Goal: Navigation & Orientation: Find specific page/section

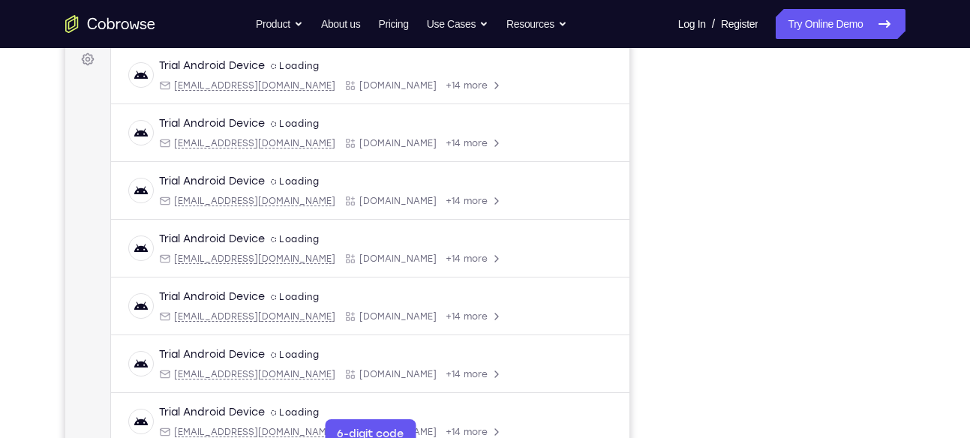
scroll to position [222, 0]
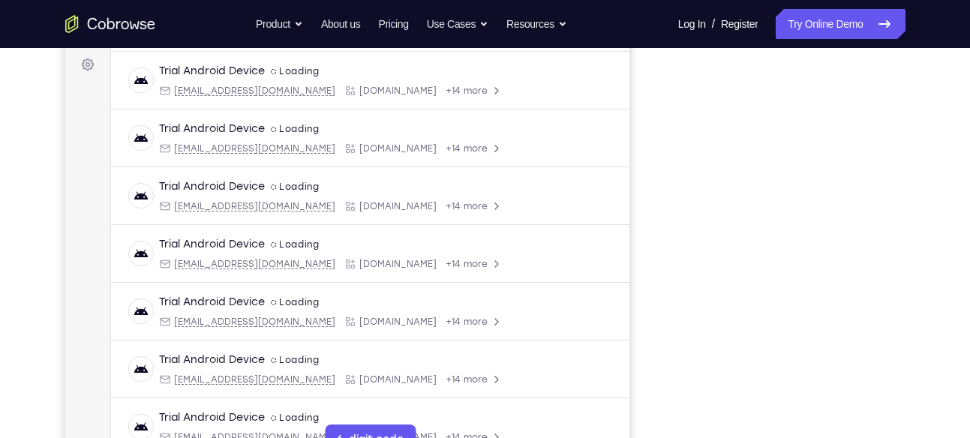
click at [962, 264] on div "Your Support Agent Your Customer Web iOS Android Next Steps We’d be happy to gi…" at bounding box center [485, 320] width 960 height 989
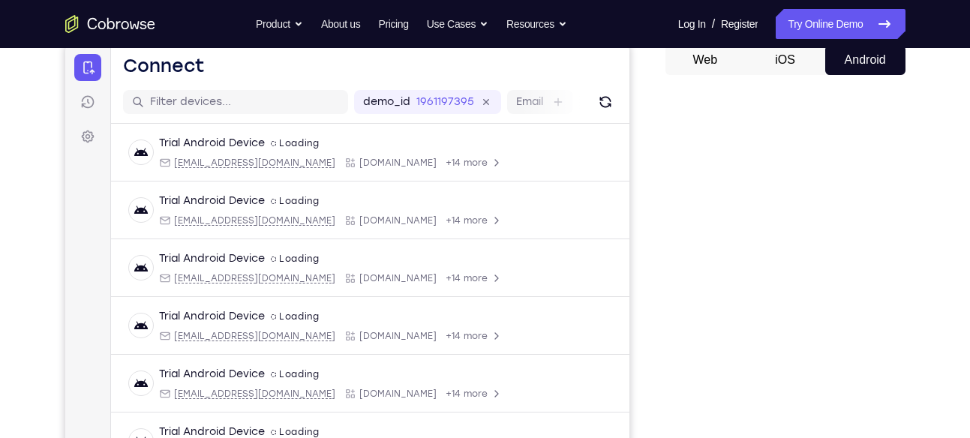
scroll to position [149, 0]
click at [844, 59] on button "Android" at bounding box center [865, 62] width 80 height 30
click at [859, 62] on button "Android" at bounding box center [865, 62] width 80 height 30
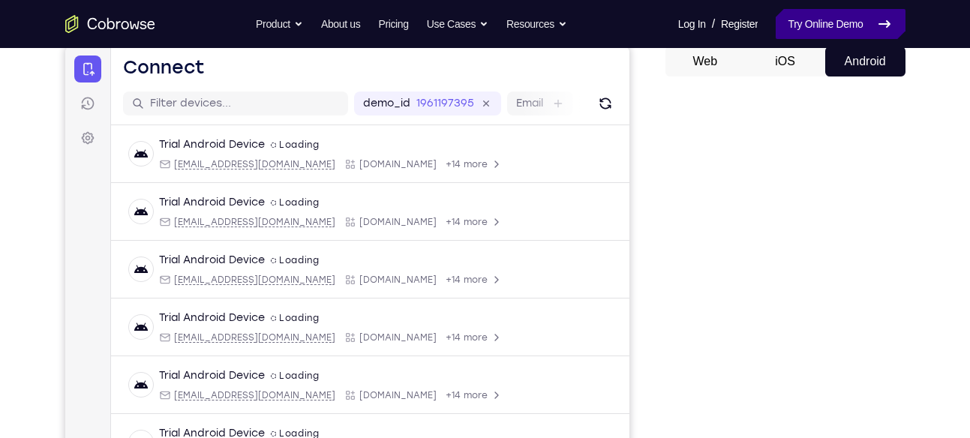
click at [835, 20] on link "Try Online Demo" at bounding box center [840, 24] width 129 height 30
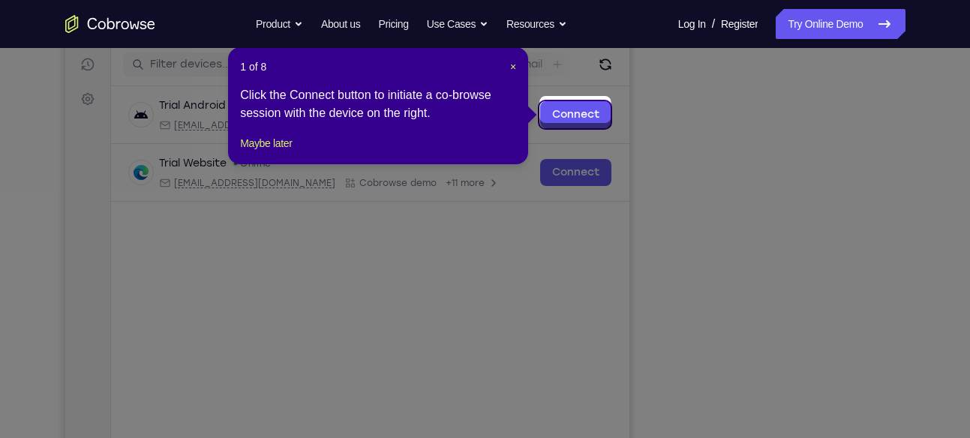
scroll to position [179, 0]
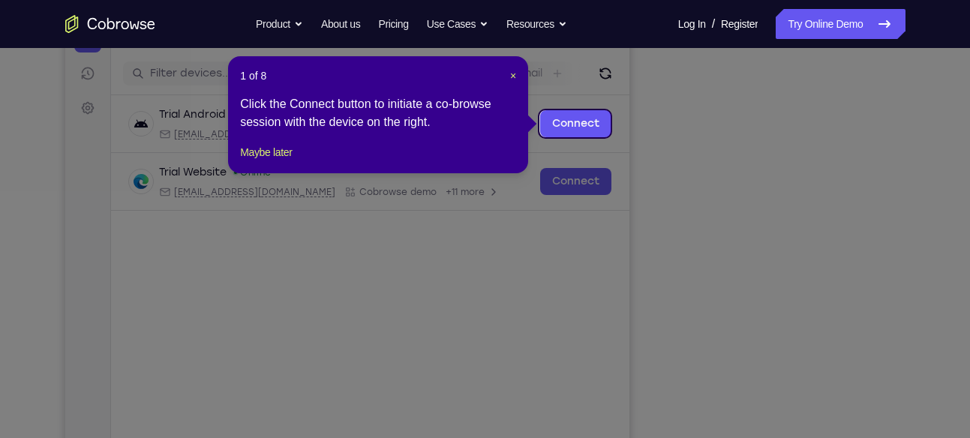
click at [518, 78] on div "1 of 8 × Click the Connect button to initiate a co-browse session with the devi…" at bounding box center [378, 114] width 300 height 117
drag, startPoint x: 511, startPoint y: 78, endPoint x: 536, endPoint y: 86, distance: 26.8
click at [511, 78] on span "×" at bounding box center [513, 76] width 6 height 12
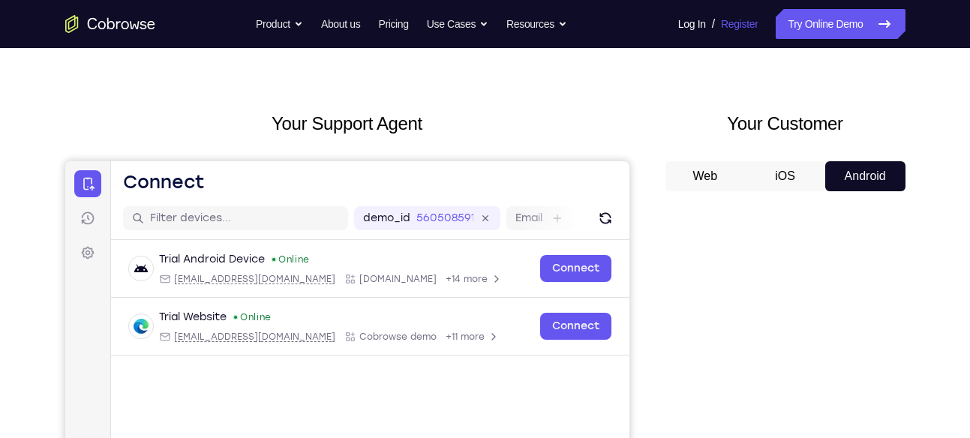
scroll to position [0, 0]
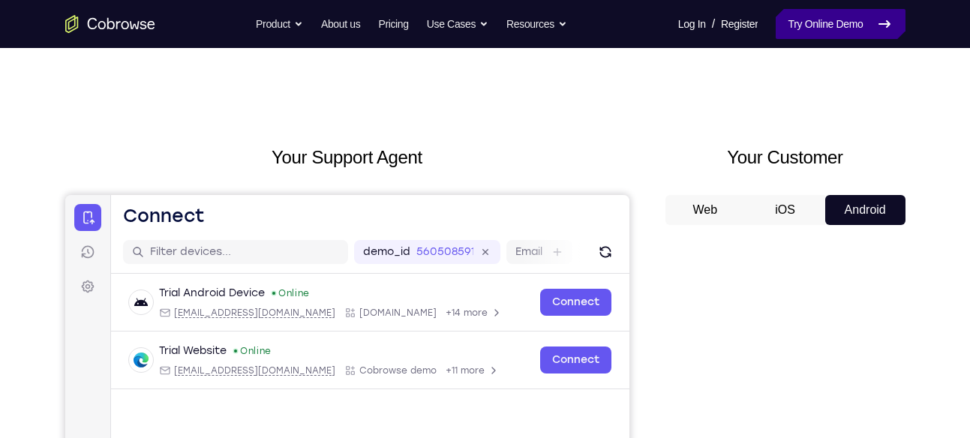
click at [810, 32] on link "Try Online Demo" at bounding box center [840, 24] width 129 height 30
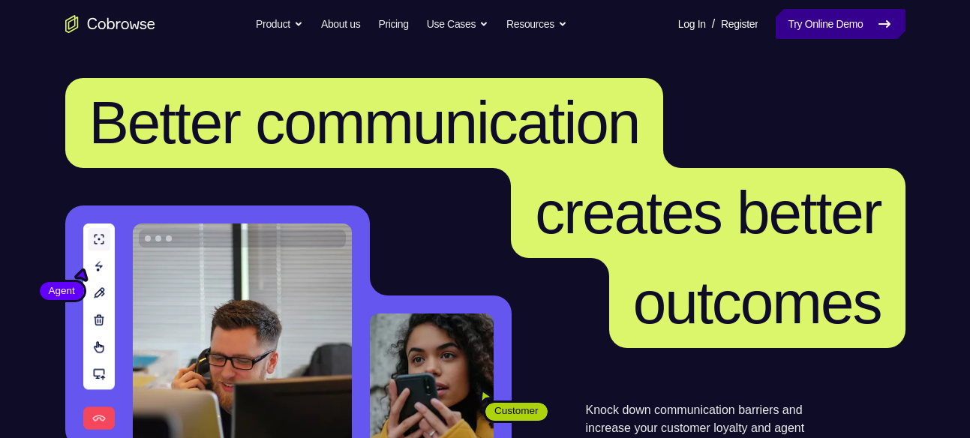
click at [809, 20] on link "Try Online Demo" at bounding box center [840, 24] width 129 height 30
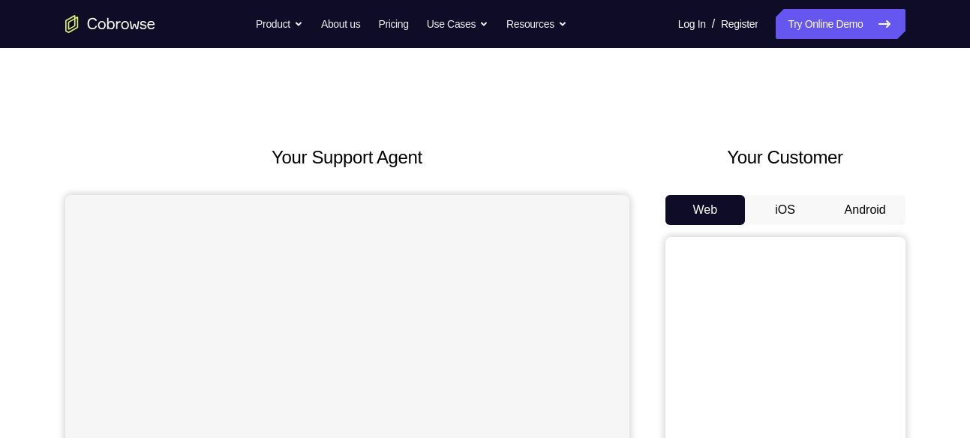
scroll to position [115, 0]
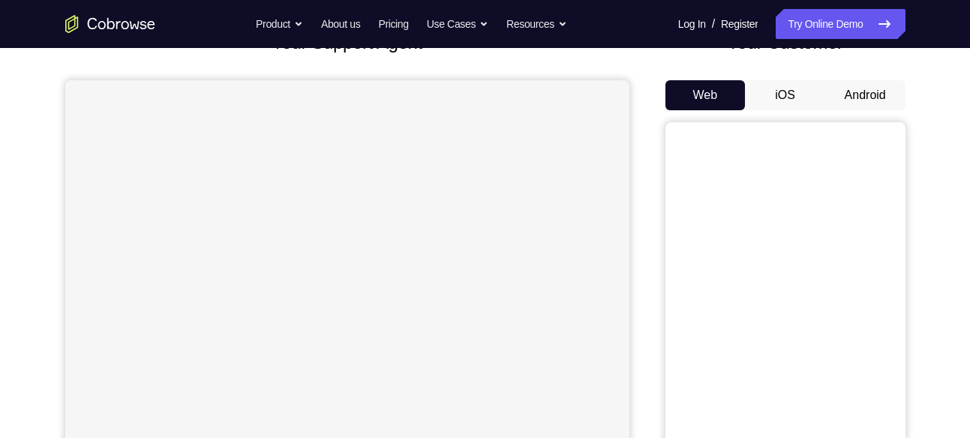
click at [872, 80] on button "Android" at bounding box center [865, 95] width 80 height 30
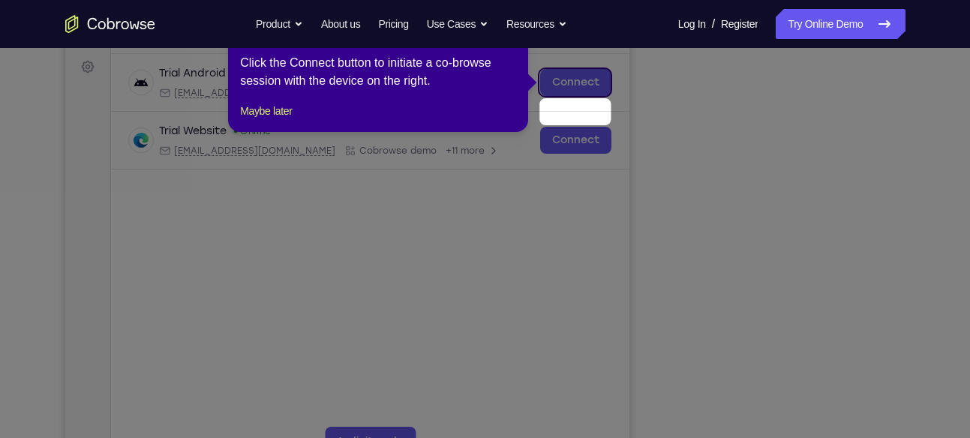
scroll to position [183, 0]
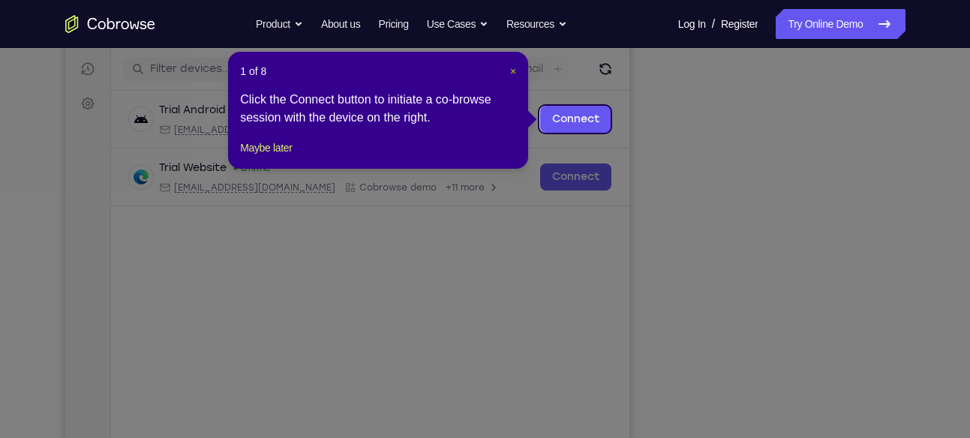
drag, startPoint x: 514, startPoint y: 73, endPoint x: 495, endPoint y: 80, distance: 19.9
click at [514, 73] on span "×" at bounding box center [513, 71] width 6 height 12
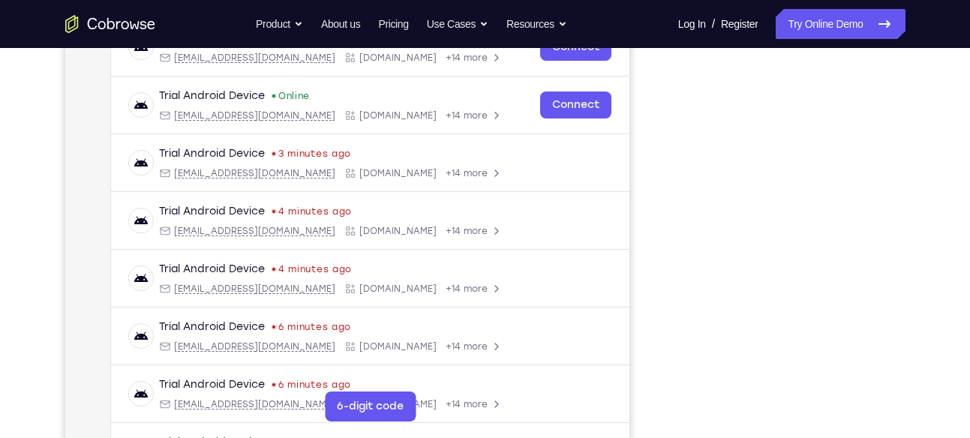
scroll to position [266, 0]
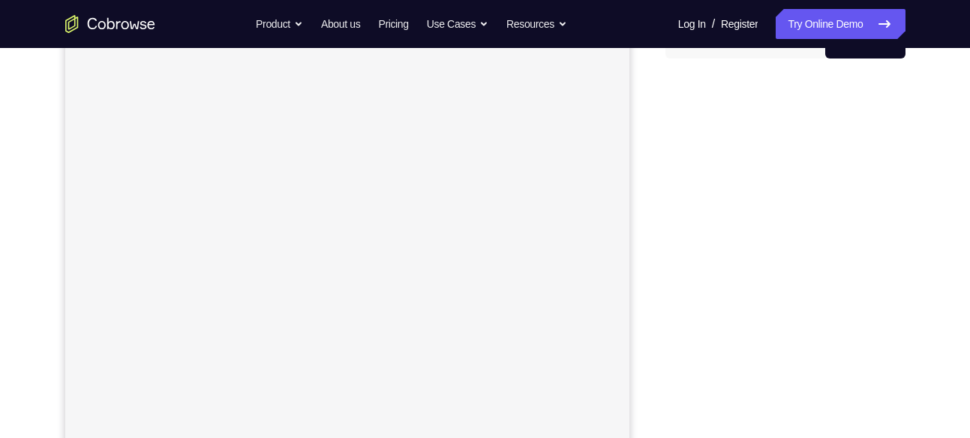
scroll to position [33, 0]
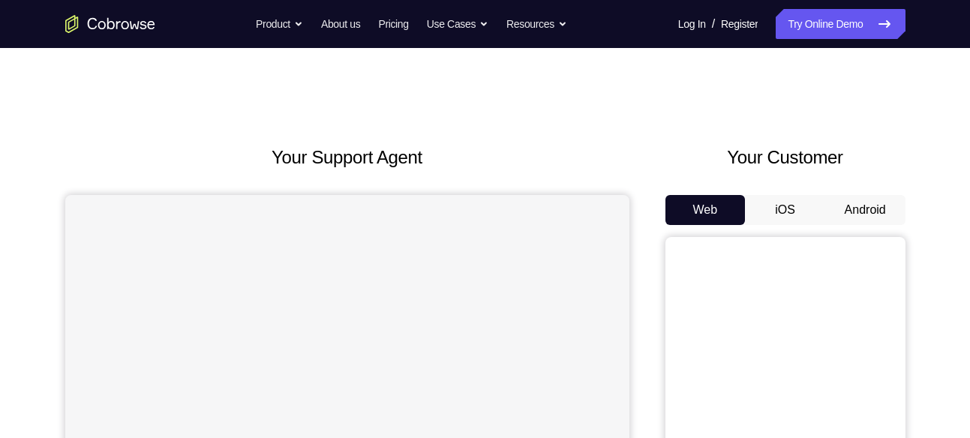
click at [856, 194] on div "Your Customer Web iOS Android" at bounding box center [785, 421] width 240 height 554
click at [858, 201] on button "Android" at bounding box center [865, 210] width 80 height 30
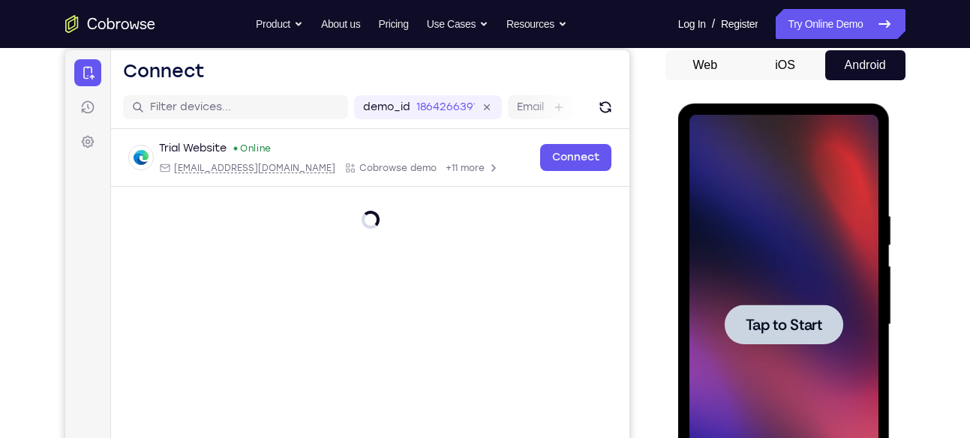
scroll to position [146, 0]
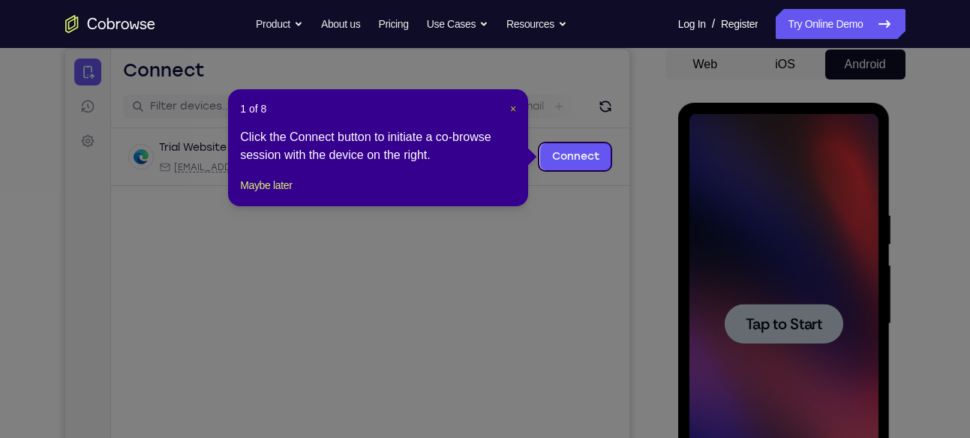
click at [510, 114] on span "×" at bounding box center [513, 109] width 6 height 12
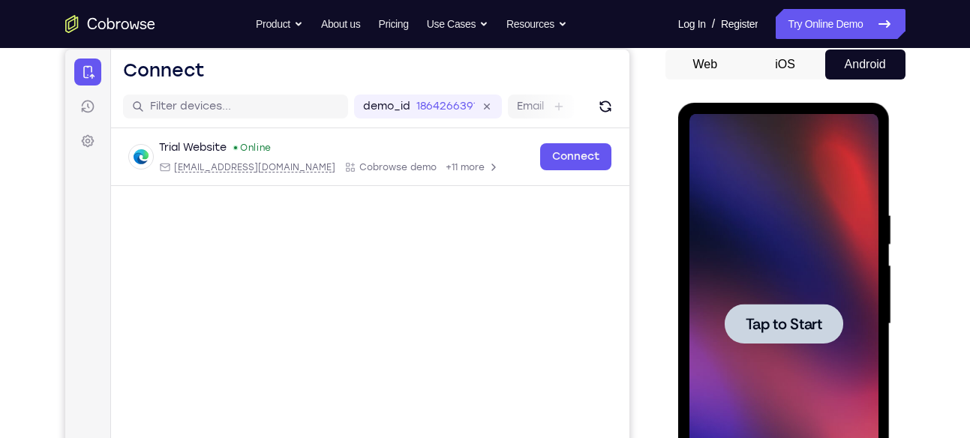
click at [790, 287] on div at bounding box center [783, 324] width 189 height 420
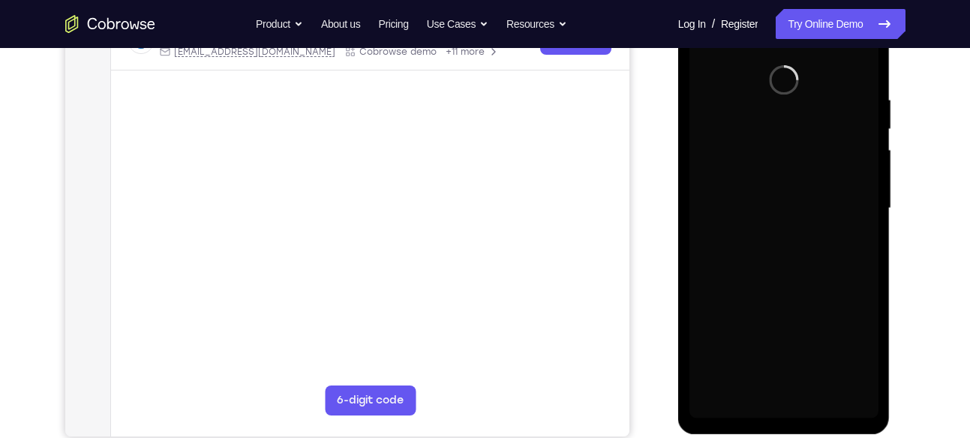
scroll to position [262, 0]
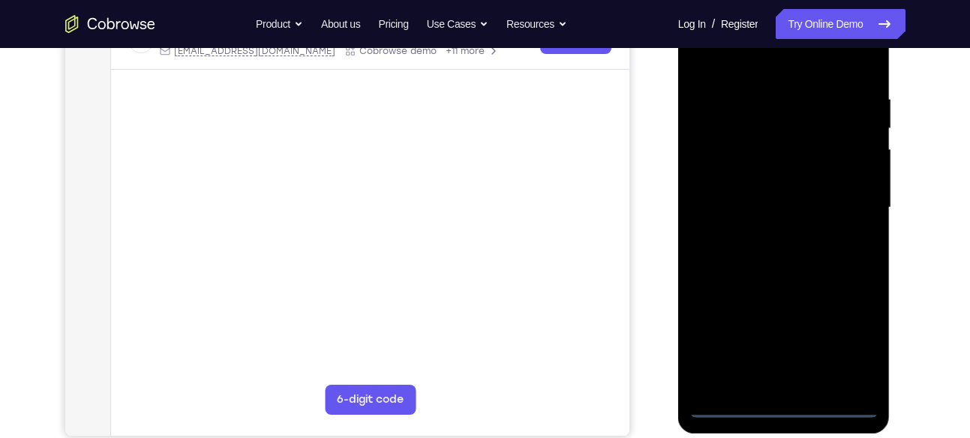
click at [786, 401] on div at bounding box center [783, 208] width 189 height 420
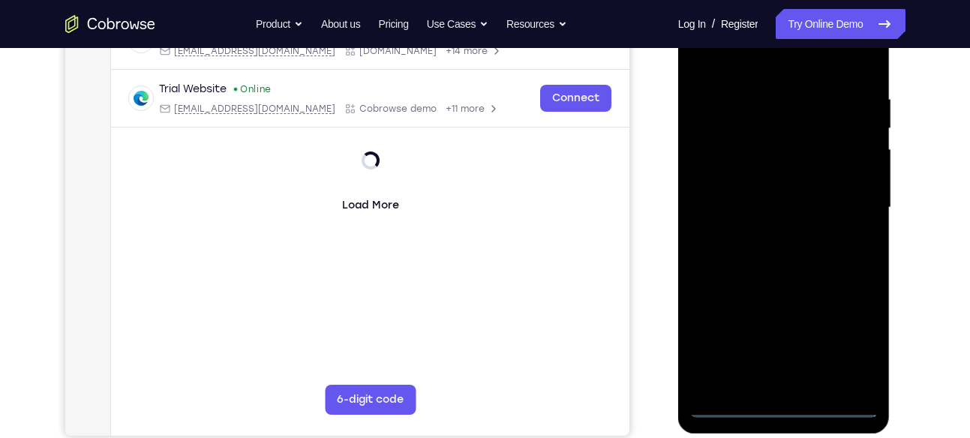
click at [785, 408] on div at bounding box center [783, 208] width 189 height 420
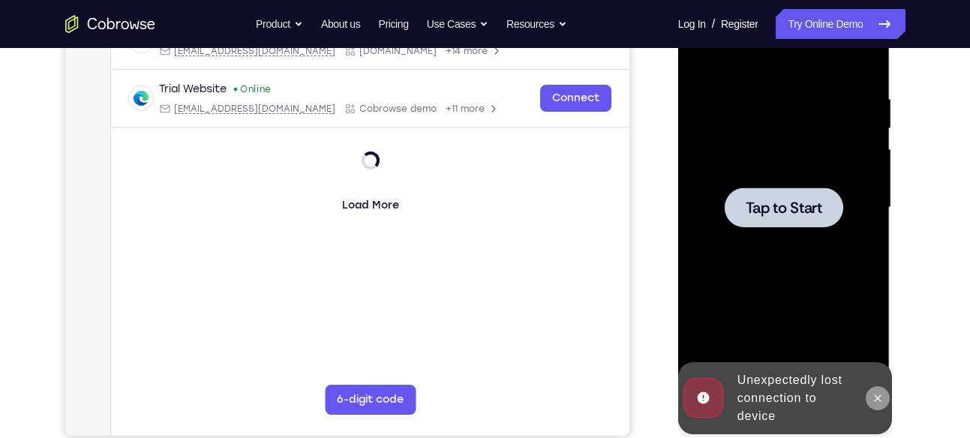
click at [883, 400] on icon at bounding box center [878, 398] width 12 height 12
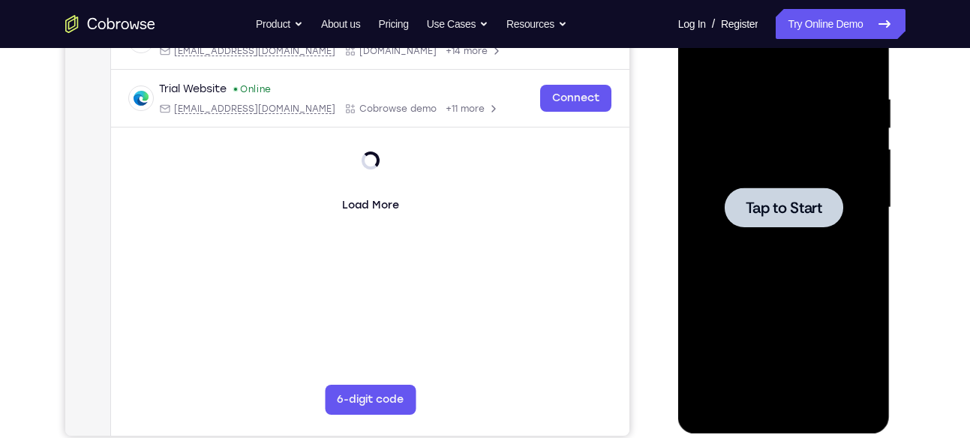
click at [786, 224] on div at bounding box center [784, 208] width 119 height 40
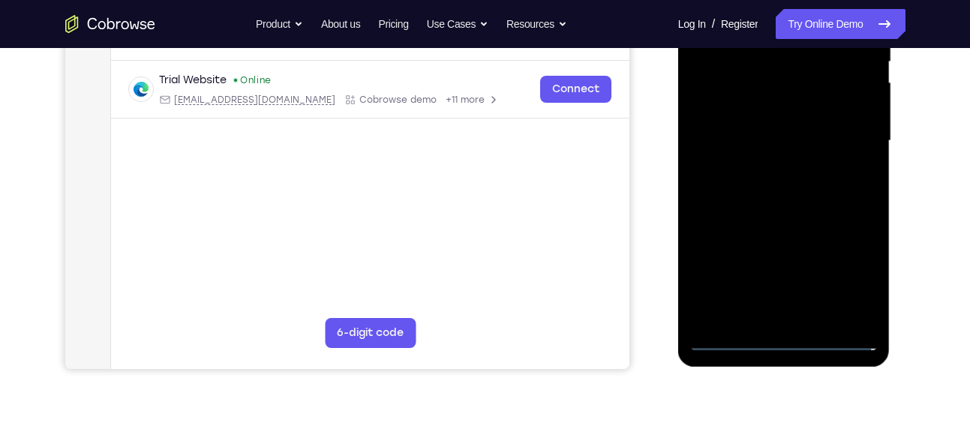
scroll to position [331, 0]
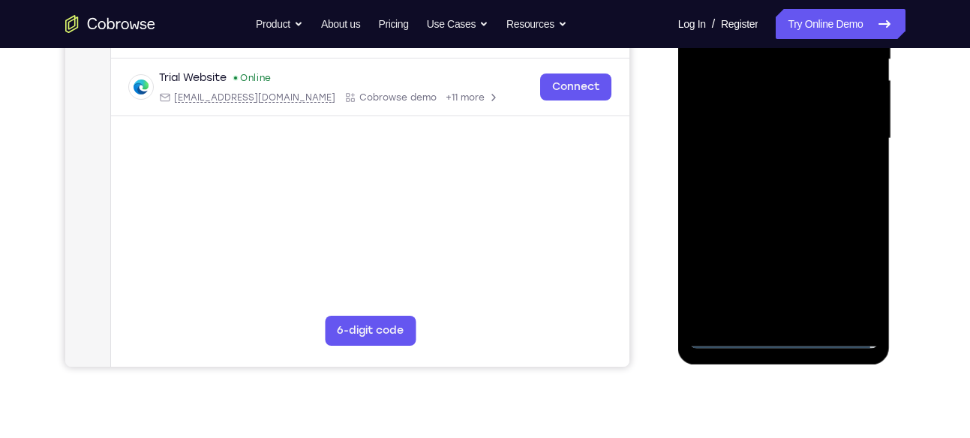
click at [789, 341] on div at bounding box center [783, 139] width 189 height 420
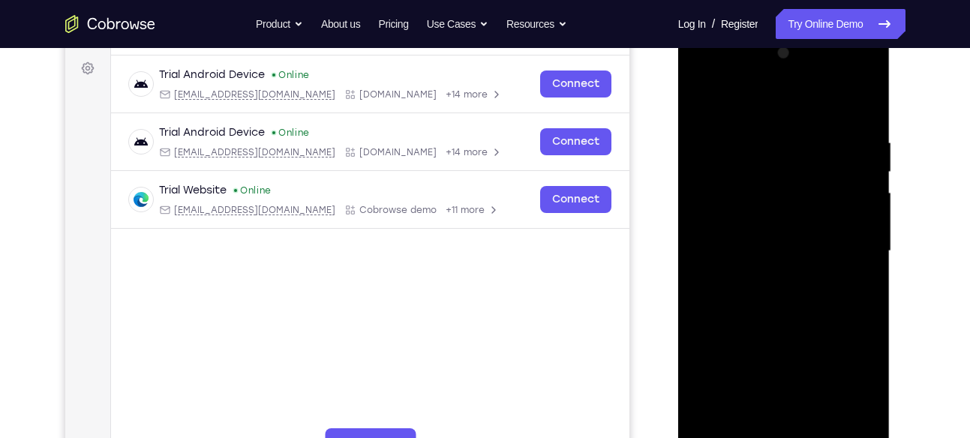
scroll to position [240, 0]
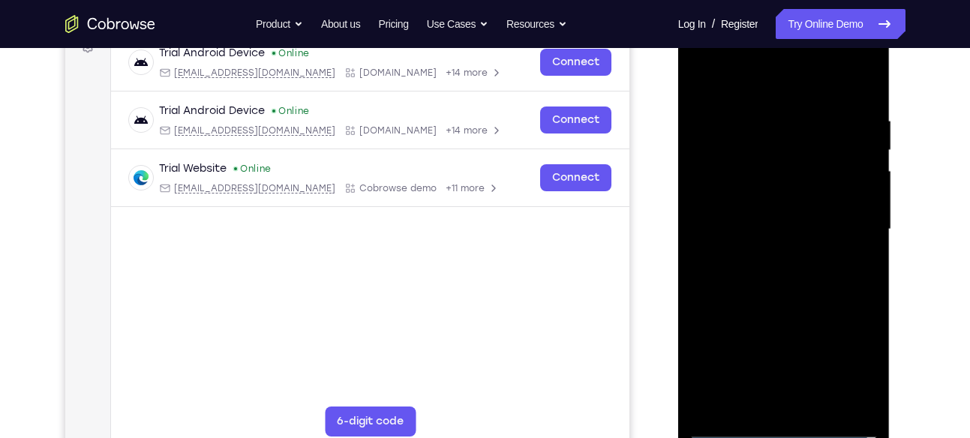
click at [851, 362] on div at bounding box center [783, 230] width 189 height 420
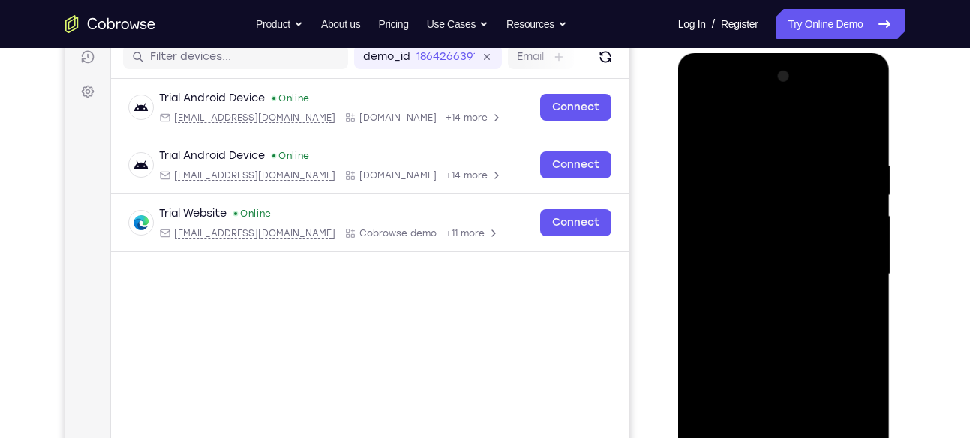
scroll to position [194, 0]
click at [724, 98] on div at bounding box center [783, 275] width 189 height 420
click at [844, 275] on div at bounding box center [783, 275] width 189 height 420
click at [774, 304] on div at bounding box center [783, 275] width 189 height 420
click at [737, 253] on div at bounding box center [783, 275] width 189 height 420
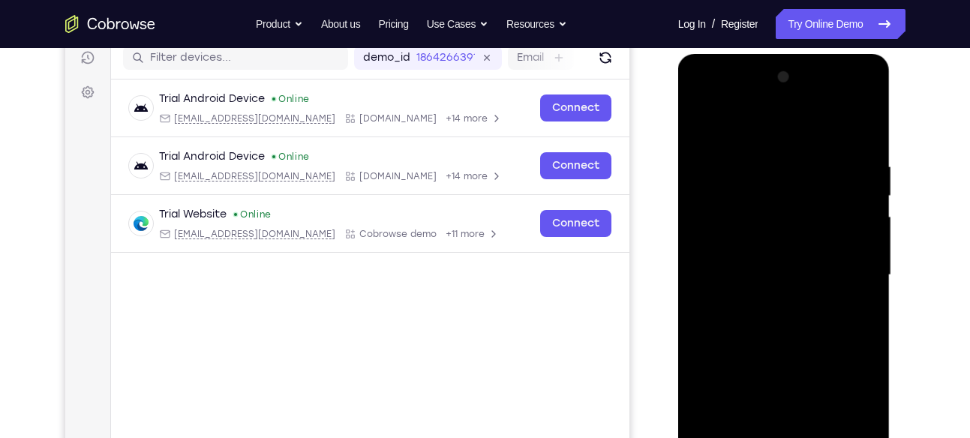
click at [734, 248] on div at bounding box center [783, 275] width 189 height 420
click at [716, 278] on div at bounding box center [783, 275] width 189 height 420
click at [745, 325] on div at bounding box center [783, 275] width 189 height 420
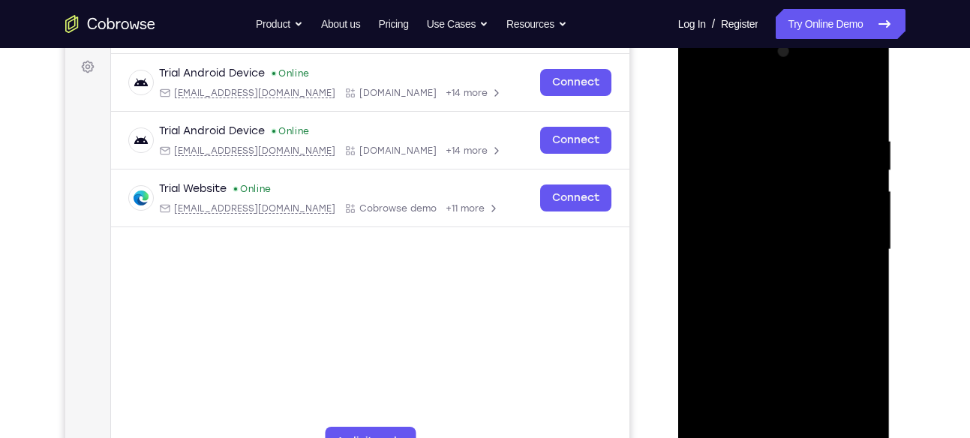
scroll to position [230, 0]
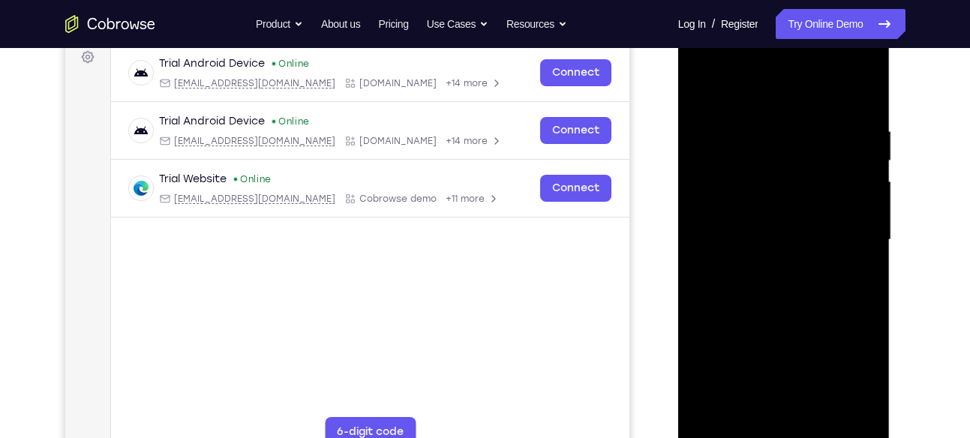
click at [776, 281] on div at bounding box center [783, 240] width 189 height 420
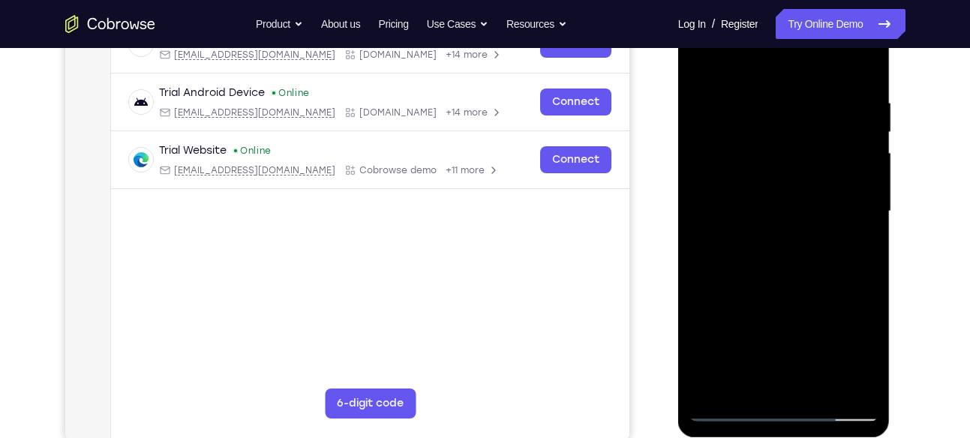
scroll to position [260, 0]
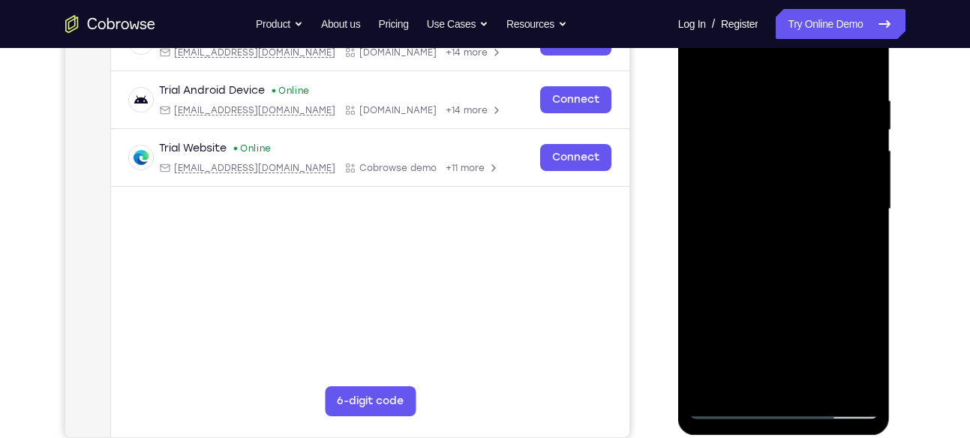
click at [726, 260] on div at bounding box center [783, 209] width 189 height 420
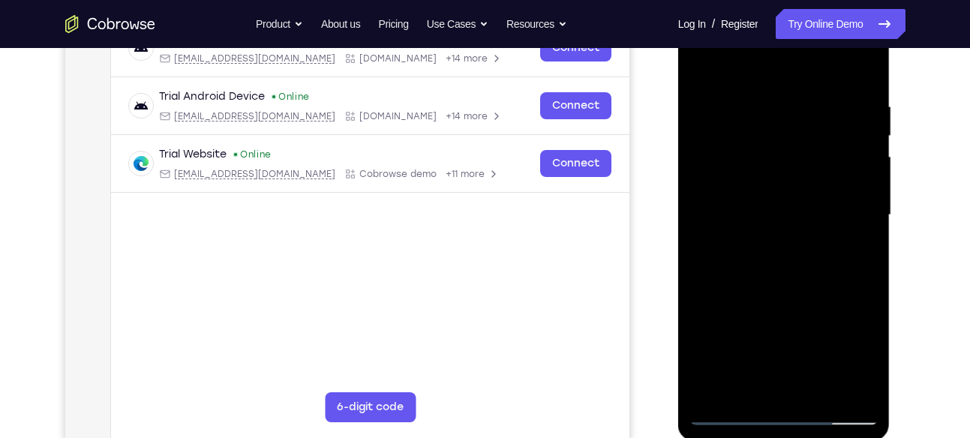
scroll to position [251, 0]
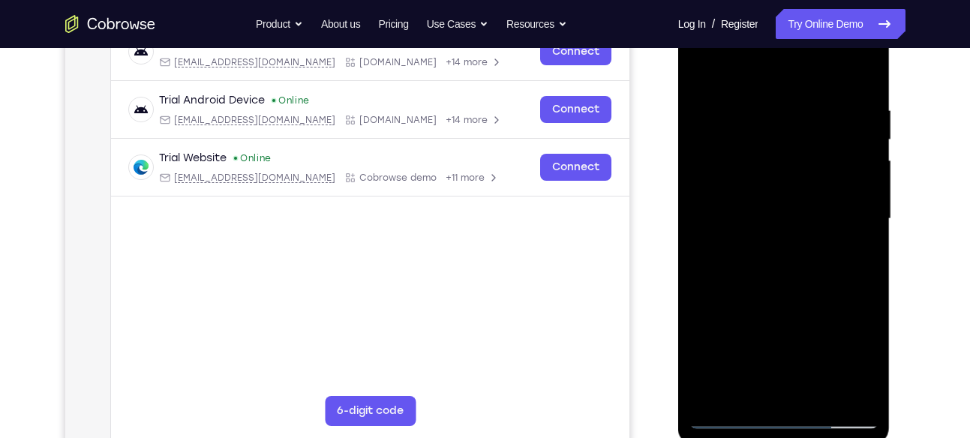
click at [787, 288] on div at bounding box center [783, 219] width 189 height 420
click at [797, 149] on div at bounding box center [783, 219] width 189 height 420
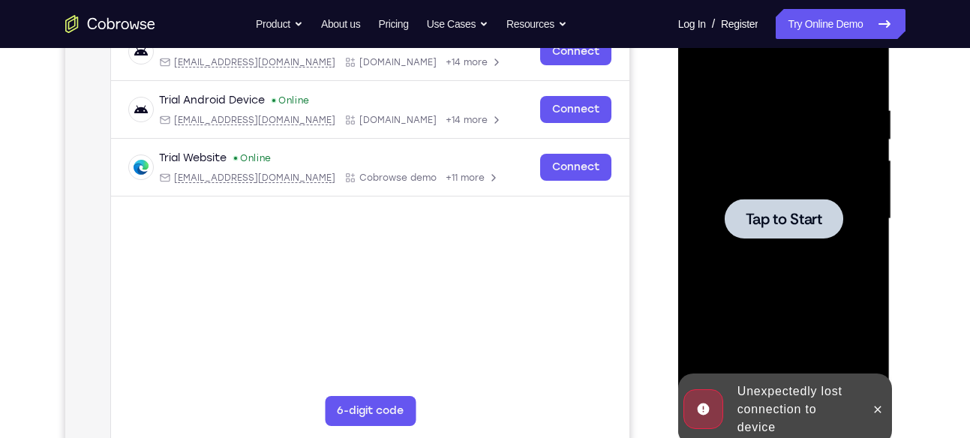
click at [823, 258] on div at bounding box center [783, 219] width 189 height 420
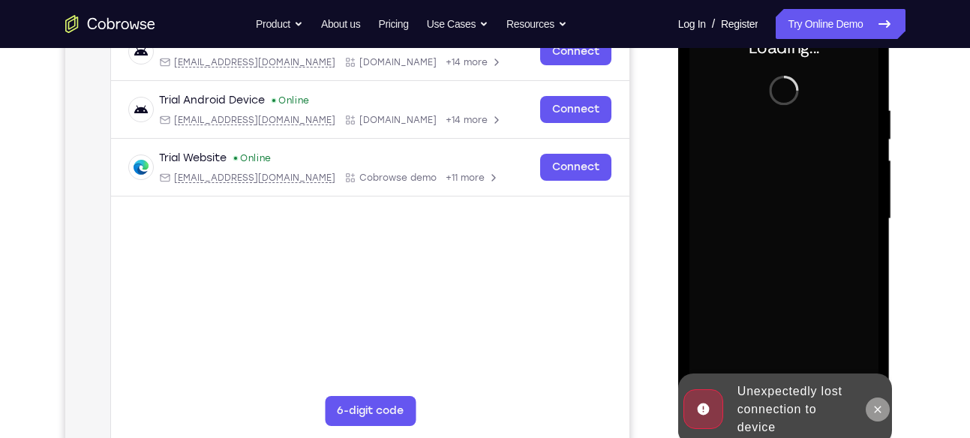
click at [873, 410] on icon at bounding box center [878, 410] width 12 height 12
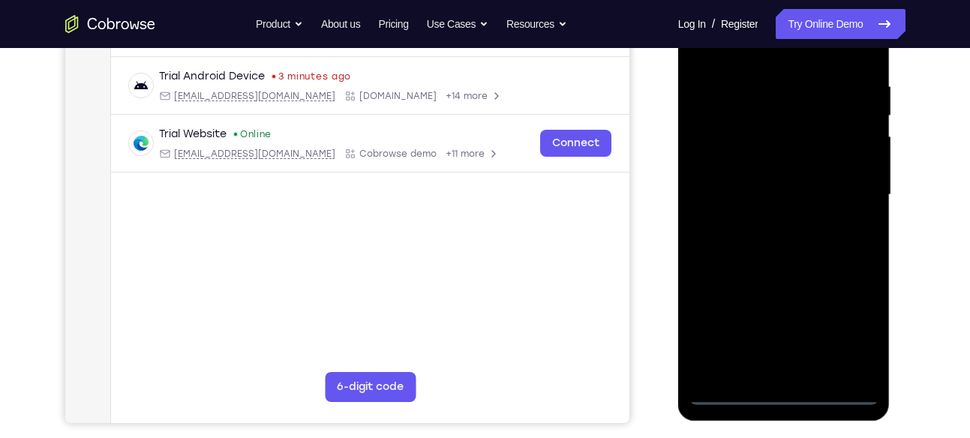
scroll to position [276, 0]
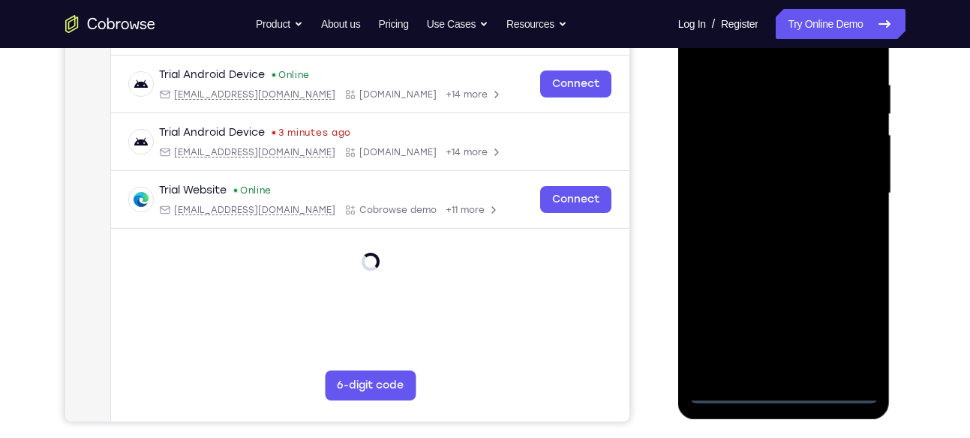
click at [792, 393] on div at bounding box center [783, 193] width 189 height 420
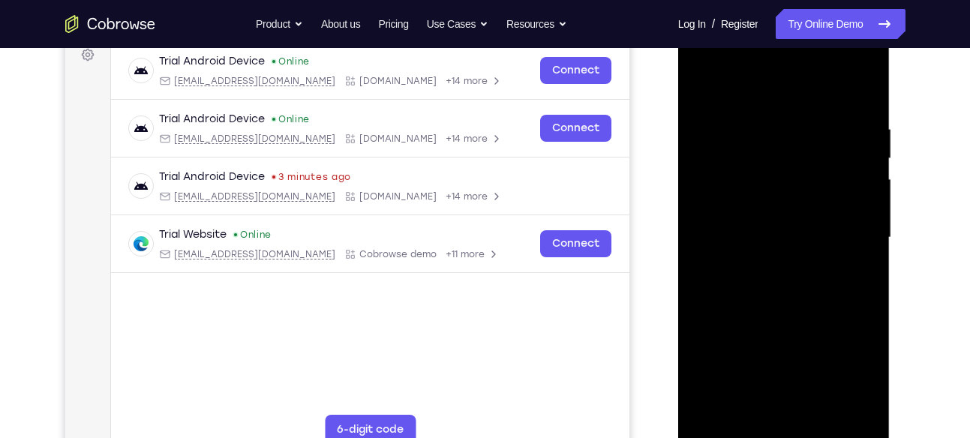
click at [857, 368] on div at bounding box center [783, 238] width 189 height 420
click at [723, 63] on div at bounding box center [783, 238] width 189 height 420
click at [853, 241] on div at bounding box center [783, 238] width 189 height 420
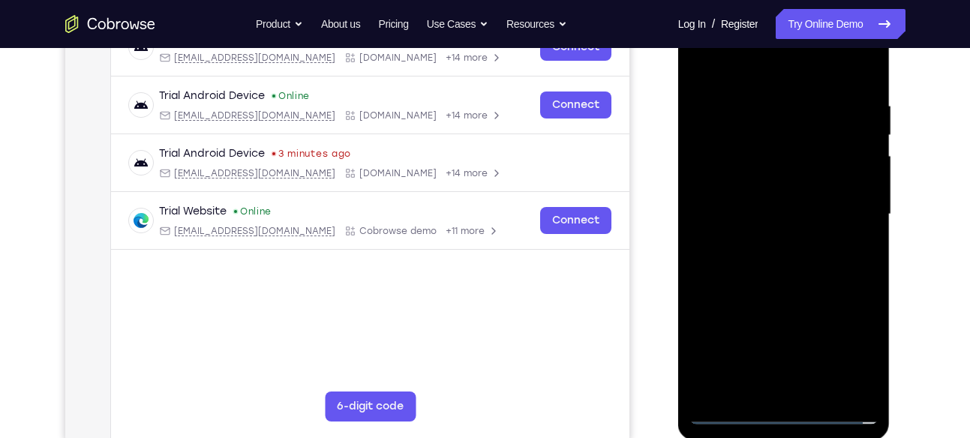
click at [770, 246] on div at bounding box center [783, 215] width 189 height 420
click at [767, 206] on div at bounding box center [783, 215] width 189 height 420
click at [737, 184] on div at bounding box center [783, 215] width 189 height 420
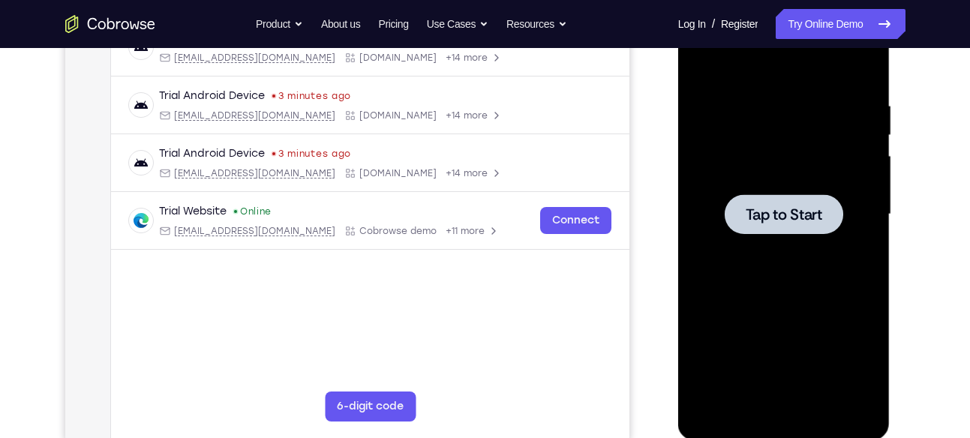
click at [860, 268] on div at bounding box center [783, 215] width 189 height 420
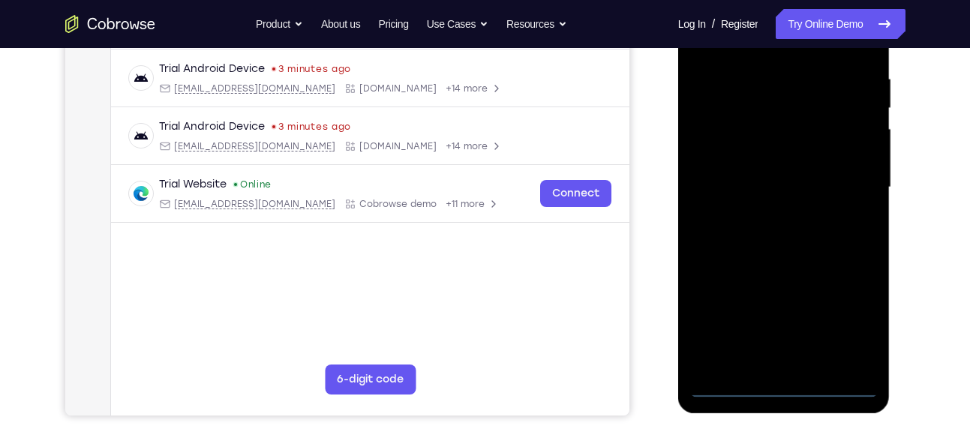
scroll to position [287, 0]
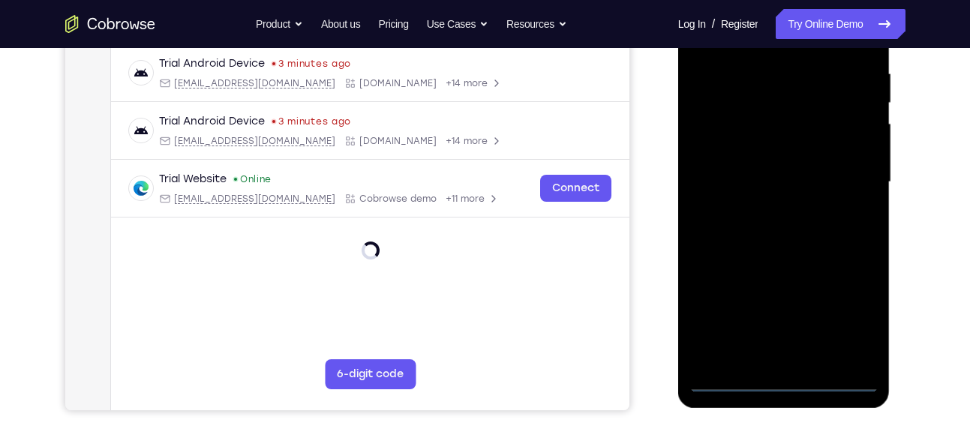
click at [786, 386] on div at bounding box center [783, 182] width 189 height 420
click at [856, 298] on div at bounding box center [783, 182] width 189 height 420
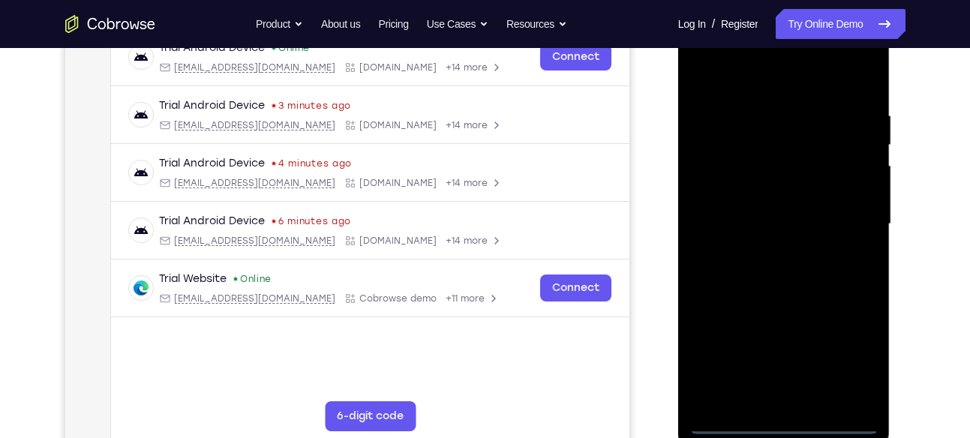
scroll to position [245, 0]
click at [851, 359] on div at bounding box center [783, 225] width 189 height 420
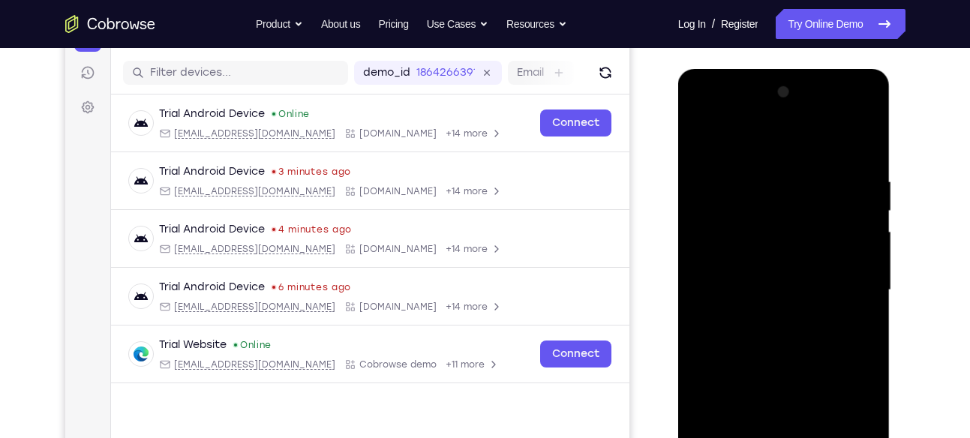
scroll to position [179, 0]
click at [709, 111] on div at bounding box center [783, 291] width 189 height 420
click at [849, 289] on div at bounding box center [783, 291] width 189 height 420
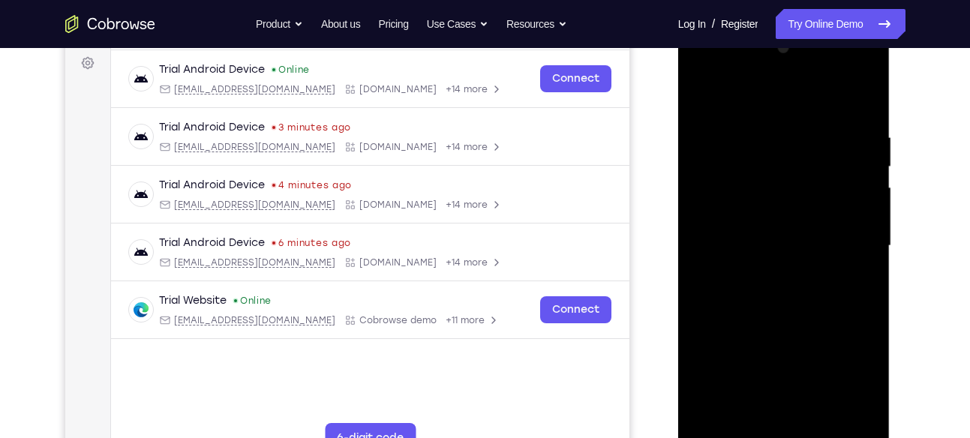
scroll to position [224, 0]
click at [800, 422] on div at bounding box center [783, 245] width 189 height 420
click at [767, 221] on div at bounding box center [783, 245] width 189 height 420
click at [744, 219] on div at bounding box center [783, 245] width 189 height 420
click at [729, 242] on div at bounding box center [783, 245] width 189 height 420
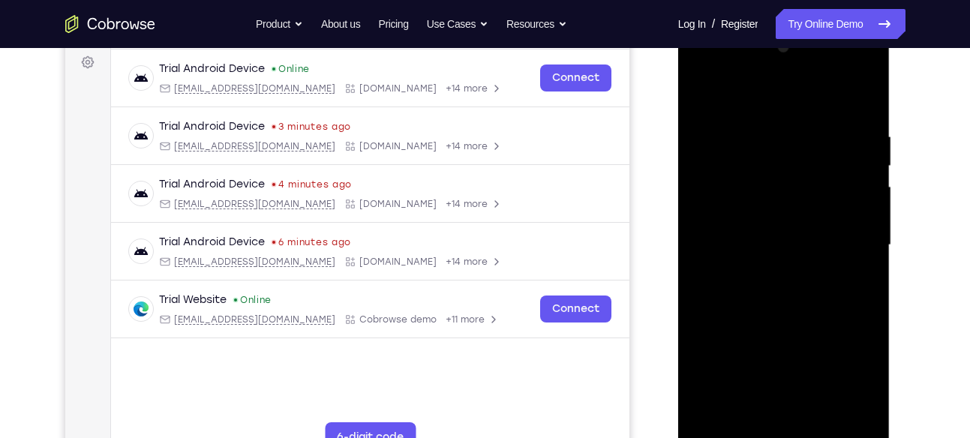
click at [758, 299] on div at bounding box center [783, 245] width 189 height 420
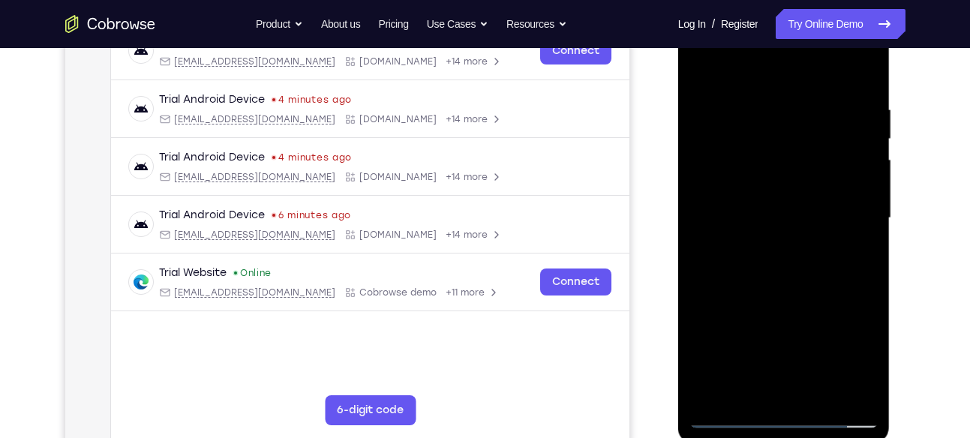
click at [791, 258] on div at bounding box center [783, 218] width 189 height 420
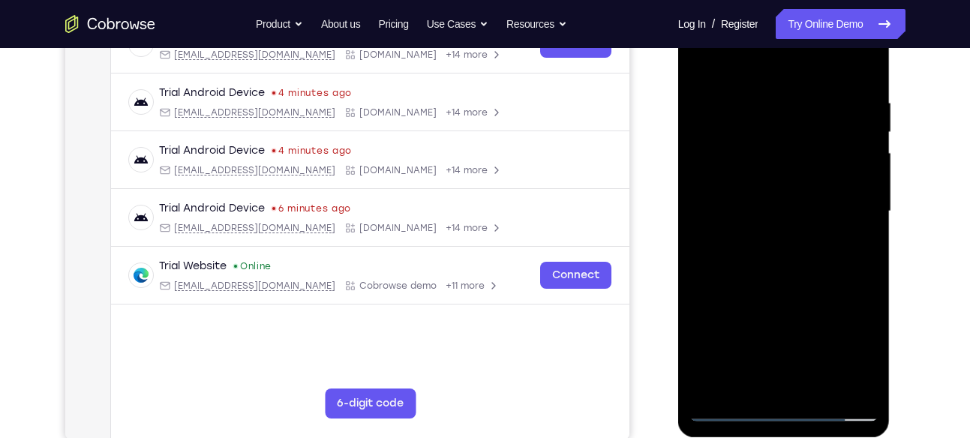
scroll to position [259, 0]
click at [734, 260] on div at bounding box center [783, 211] width 189 height 420
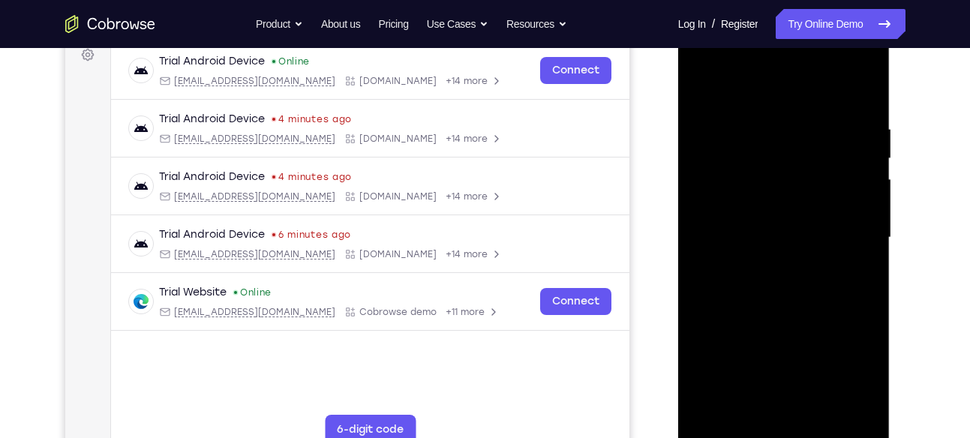
scroll to position [228, 0]
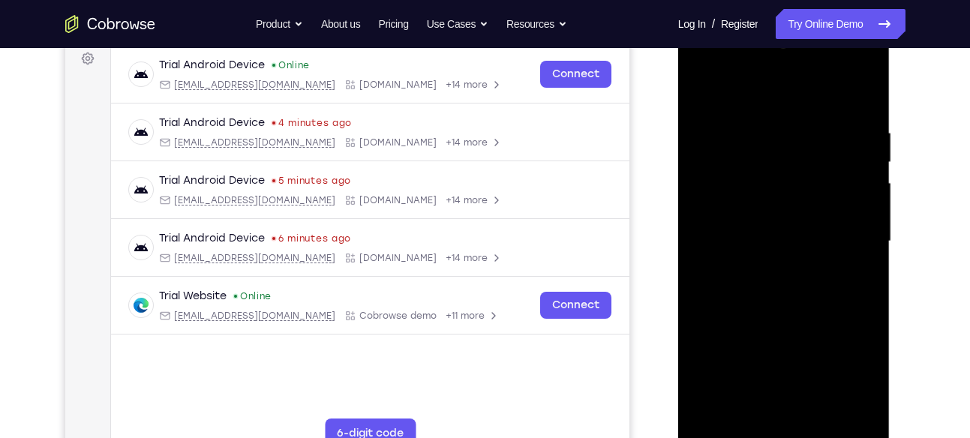
drag, startPoint x: 756, startPoint y: 102, endPoint x: 755, endPoint y: 70, distance: 32.3
click at [755, 70] on div at bounding box center [783, 242] width 189 height 420
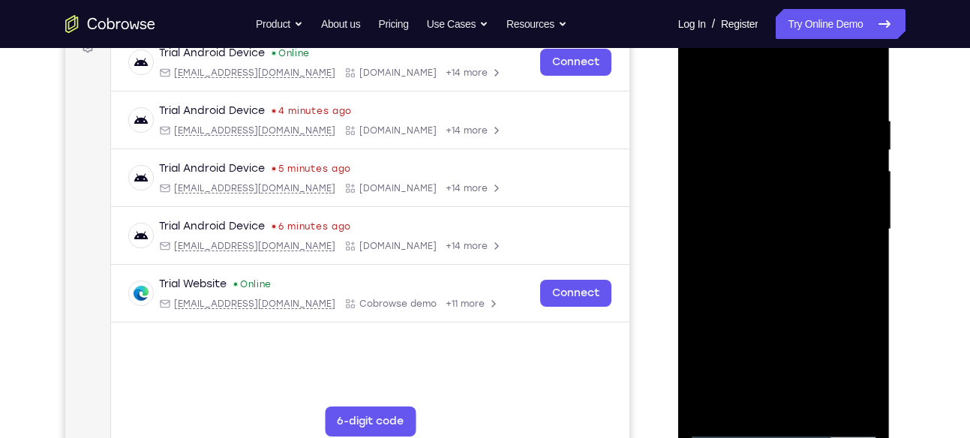
click at [728, 282] on div at bounding box center [783, 230] width 189 height 420
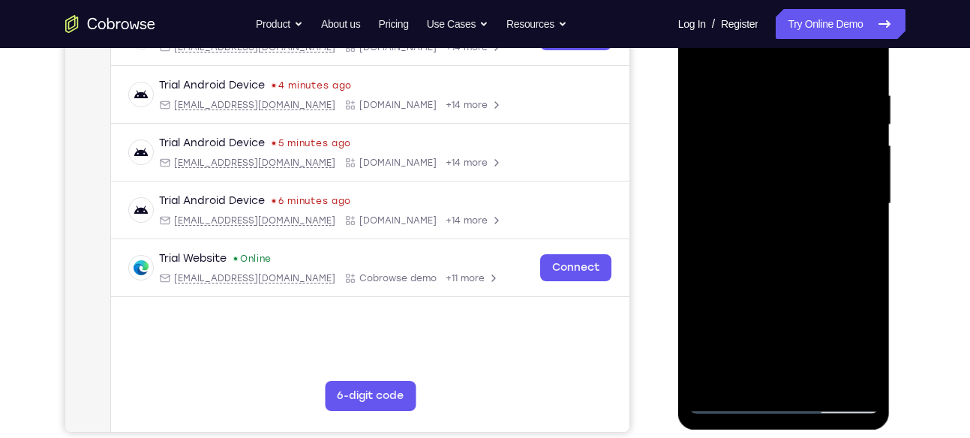
scroll to position [266, 0]
click at [860, 71] on div at bounding box center [783, 203] width 189 height 420
click at [800, 131] on div at bounding box center [783, 203] width 189 height 420
click at [788, 131] on div at bounding box center [783, 203] width 189 height 420
click at [784, 320] on div at bounding box center [783, 203] width 189 height 420
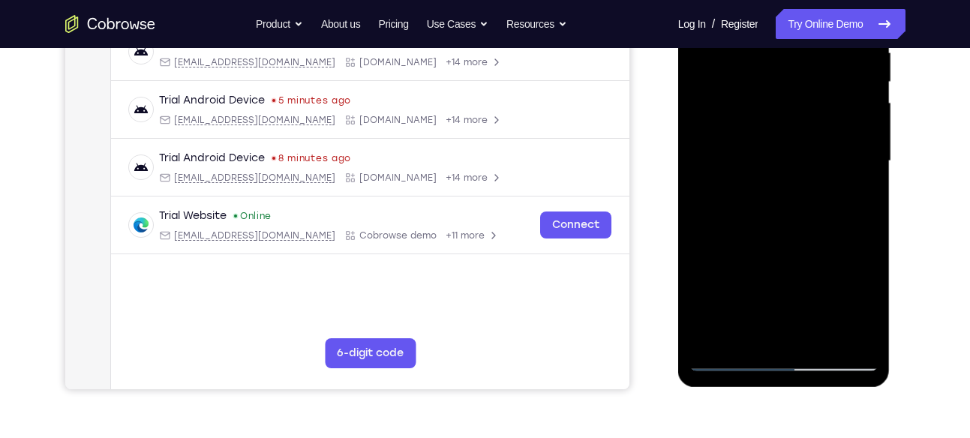
scroll to position [309, 0]
click at [740, 296] on div at bounding box center [783, 160] width 189 height 420
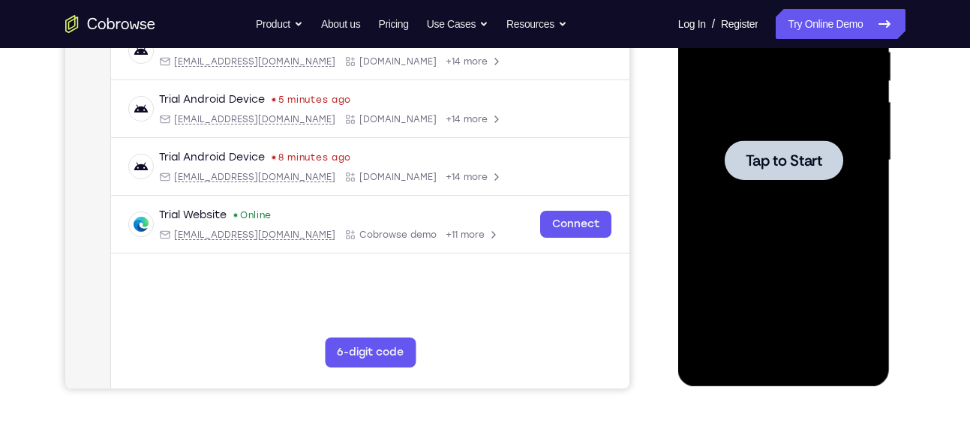
click at [809, 213] on div at bounding box center [783, 160] width 189 height 420
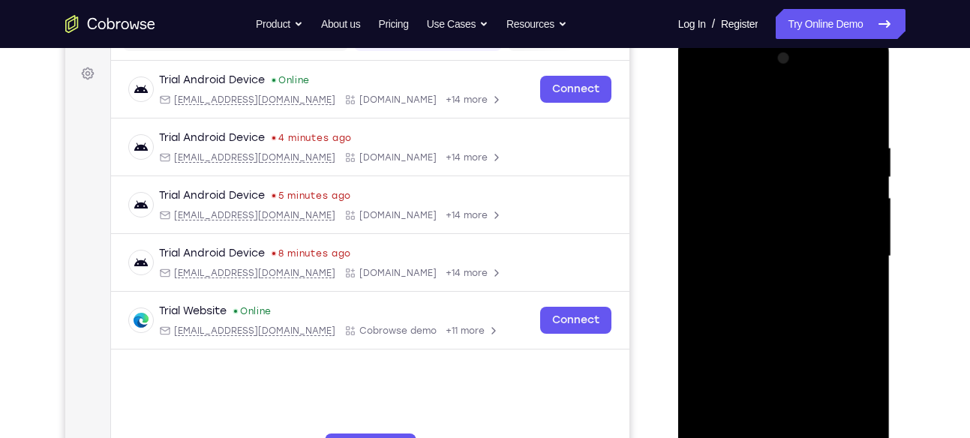
scroll to position [275, 0]
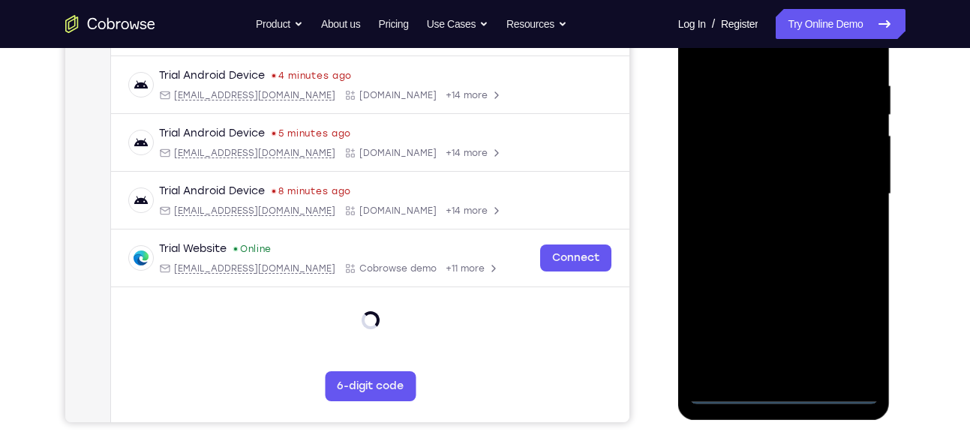
click at [780, 392] on div at bounding box center [783, 194] width 189 height 420
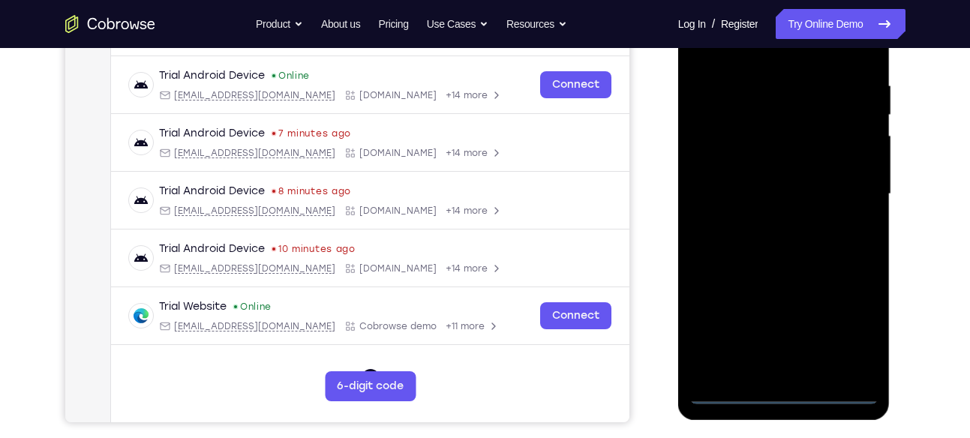
click at [856, 332] on div at bounding box center [783, 194] width 189 height 420
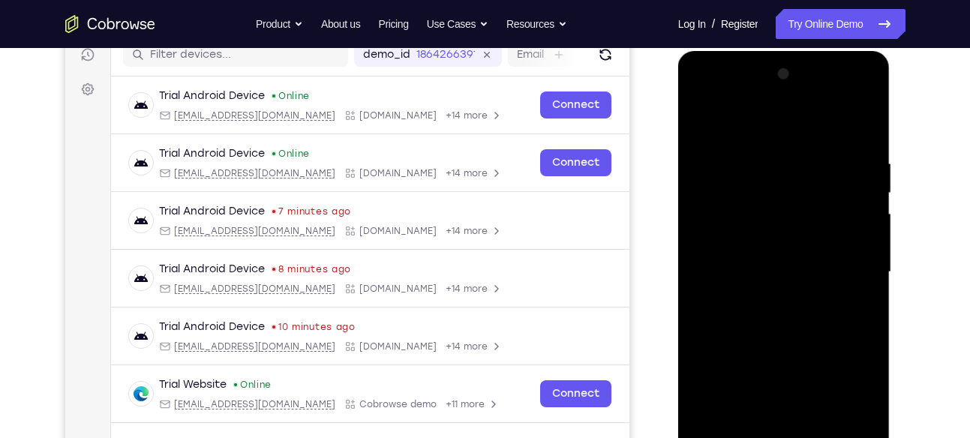
scroll to position [197, 0]
click at [705, 96] on div at bounding box center [783, 273] width 189 height 420
click at [846, 270] on div at bounding box center [783, 273] width 189 height 420
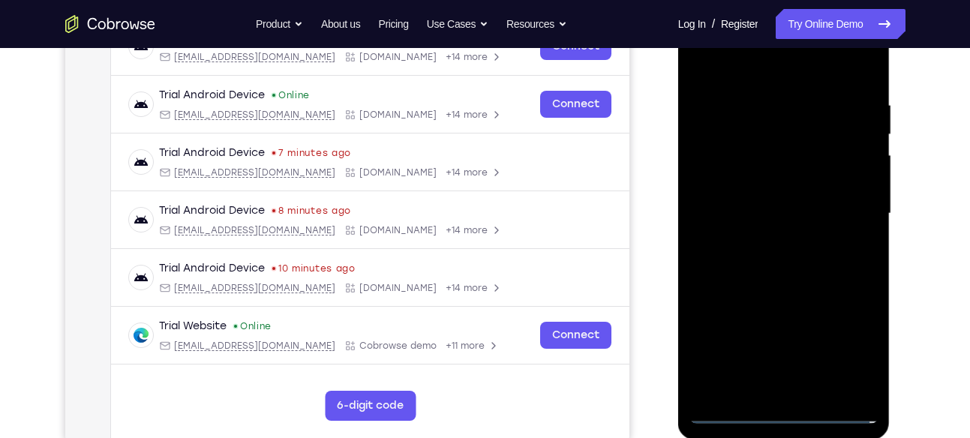
scroll to position [257, 0]
click at [773, 241] on div at bounding box center [783, 213] width 189 height 420
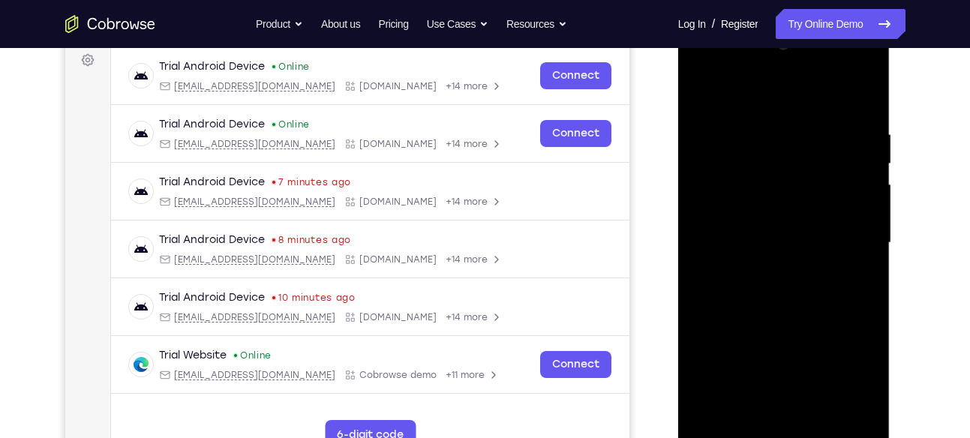
scroll to position [226, 0]
click at [769, 210] on div at bounding box center [783, 244] width 189 height 420
click at [749, 213] on div at bounding box center [783, 244] width 189 height 420
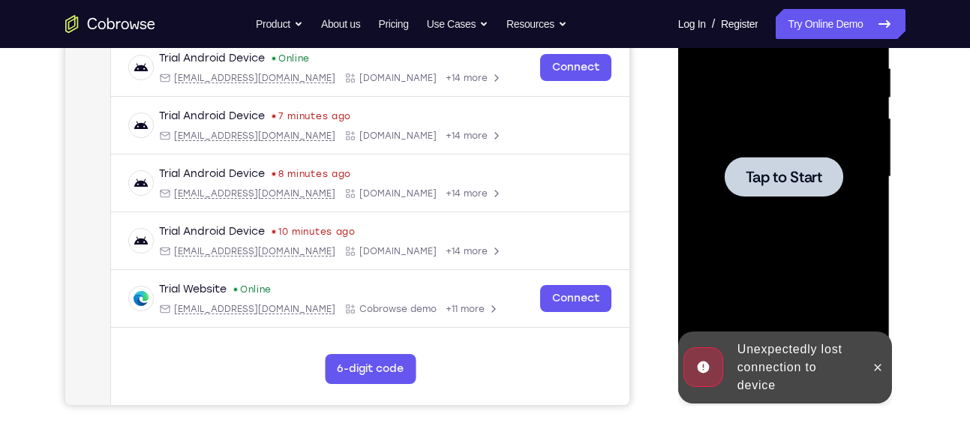
scroll to position [293, 0]
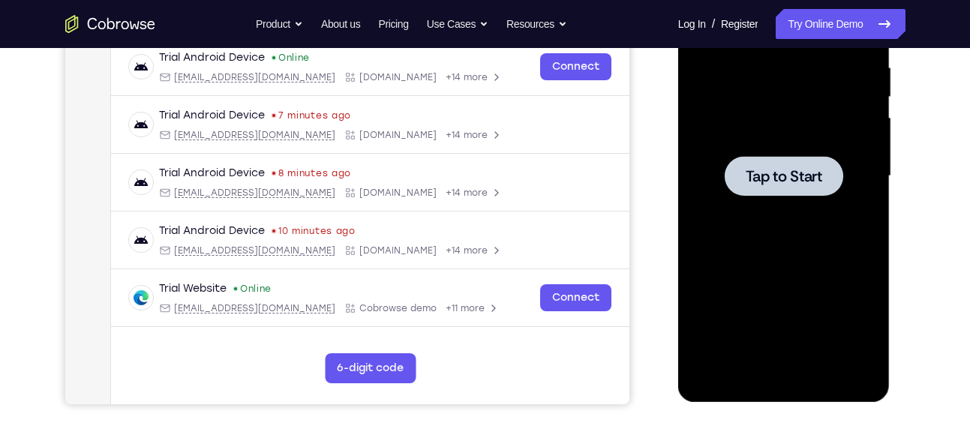
click at [788, 188] on div at bounding box center [784, 176] width 119 height 40
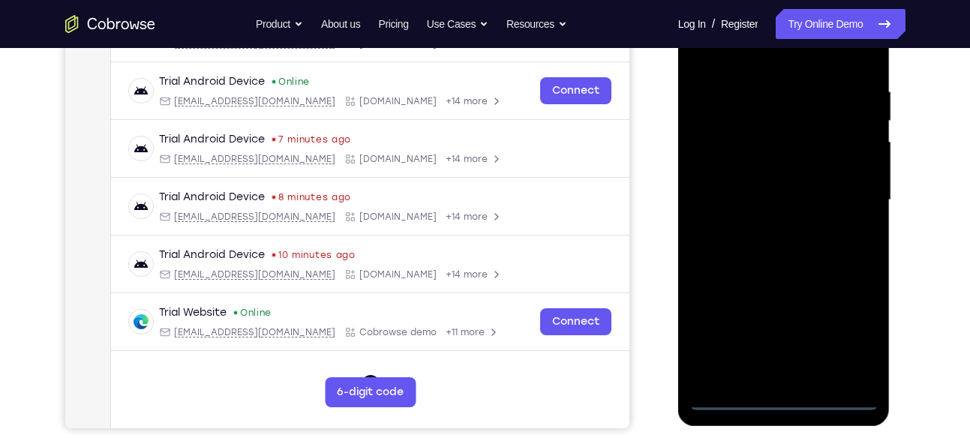
scroll to position [270, 0]
click at [782, 400] on div at bounding box center [783, 199] width 189 height 420
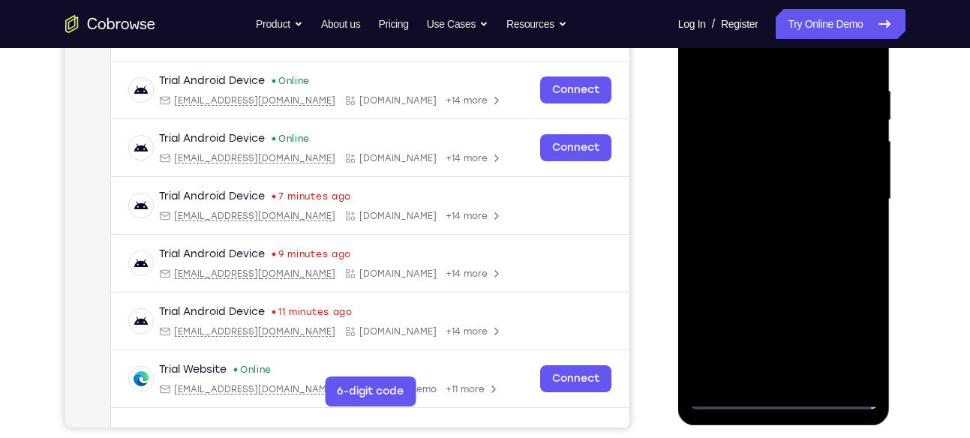
click at [858, 338] on div at bounding box center [783, 199] width 189 height 420
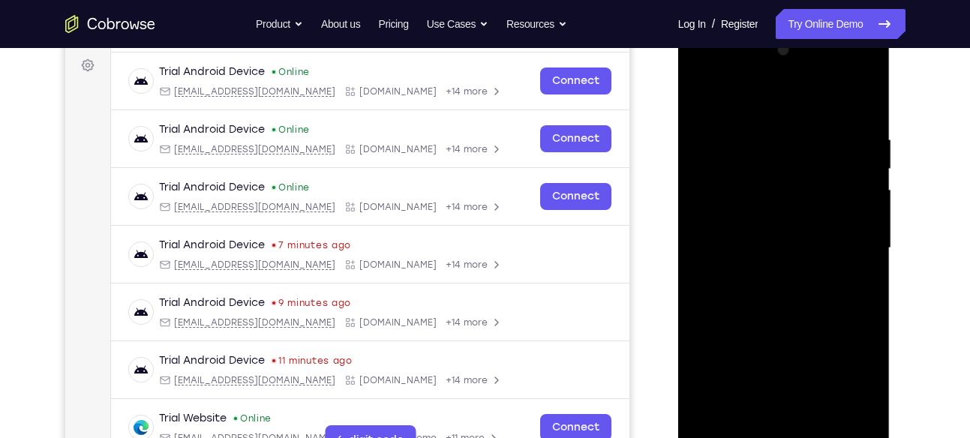
scroll to position [197, 0]
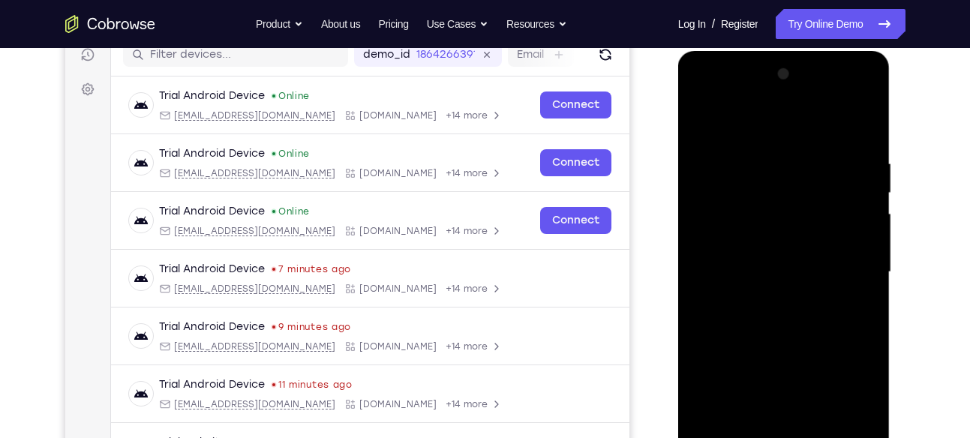
click at [731, 100] on div at bounding box center [783, 272] width 189 height 420
click at [850, 281] on div at bounding box center [783, 272] width 189 height 420
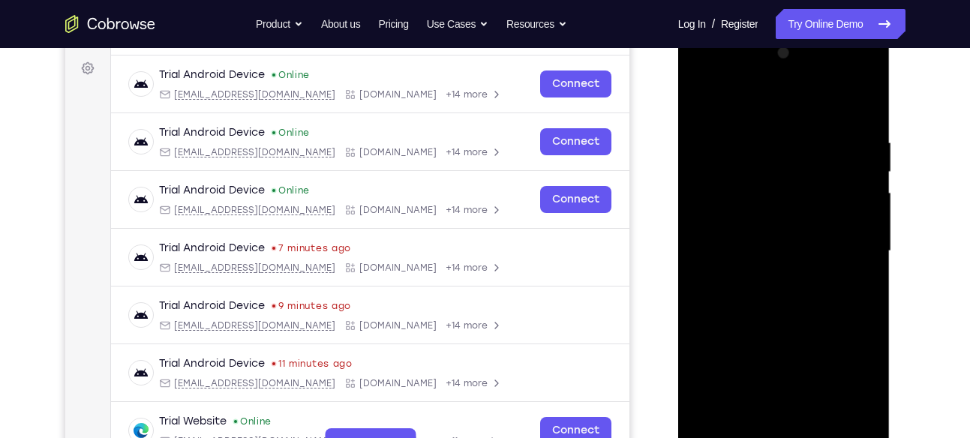
scroll to position [216, 0]
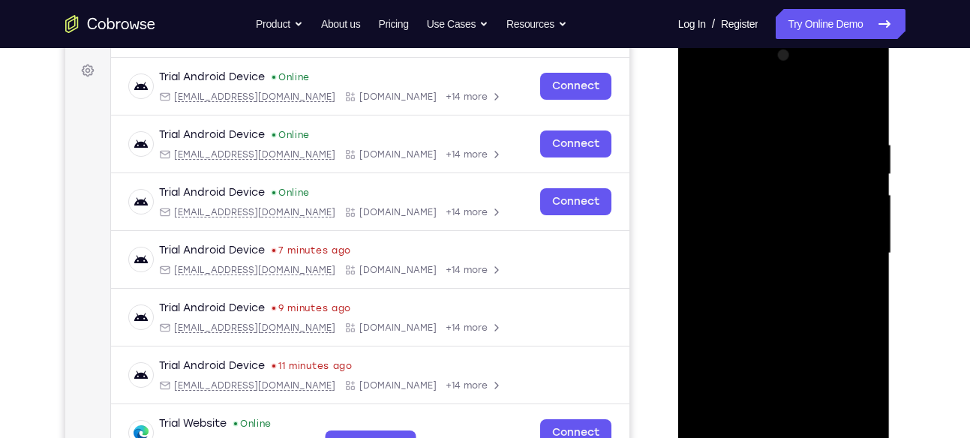
click at [848, 246] on div at bounding box center [783, 254] width 189 height 420
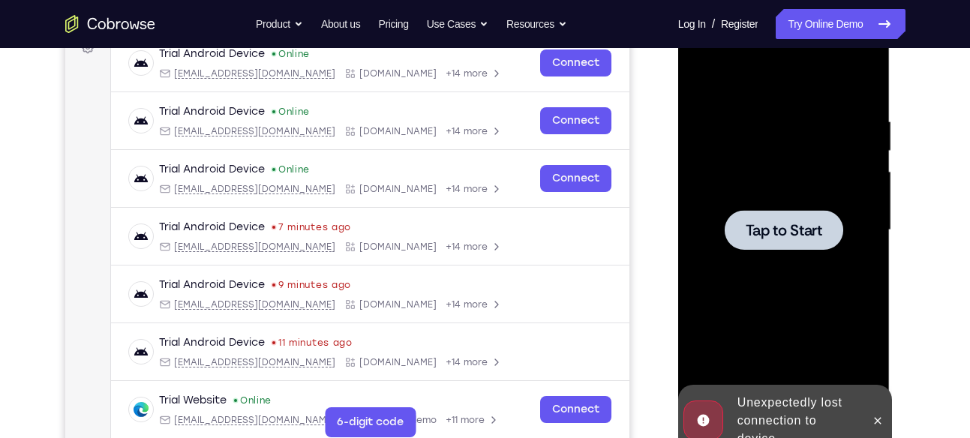
scroll to position [242, 0]
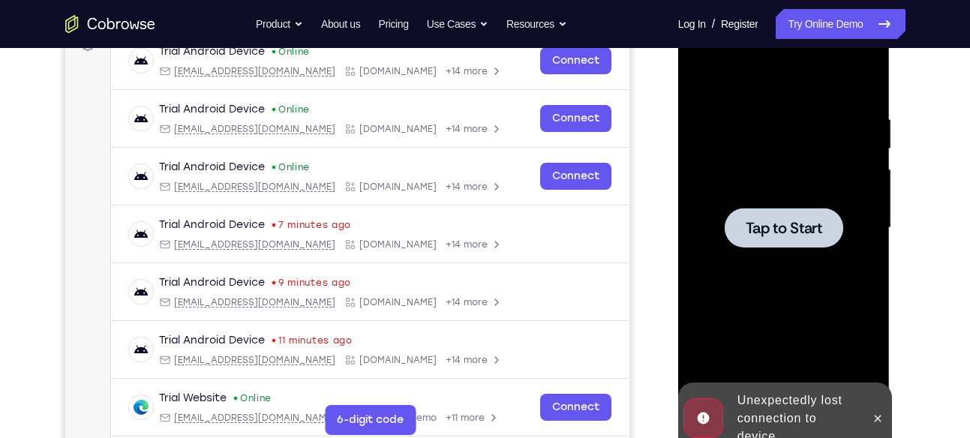
click at [780, 210] on div at bounding box center [784, 228] width 119 height 40
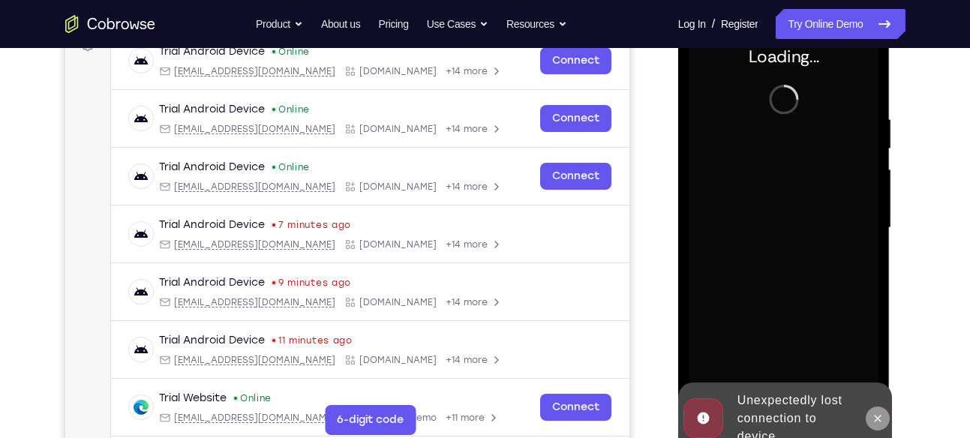
click at [881, 422] on icon at bounding box center [878, 419] width 12 height 12
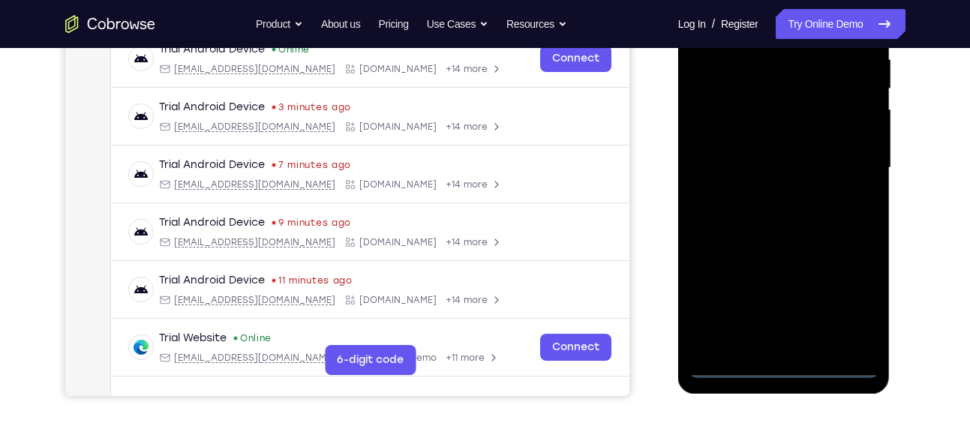
scroll to position [302, 0]
click at [792, 362] on div at bounding box center [783, 167] width 189 height 420
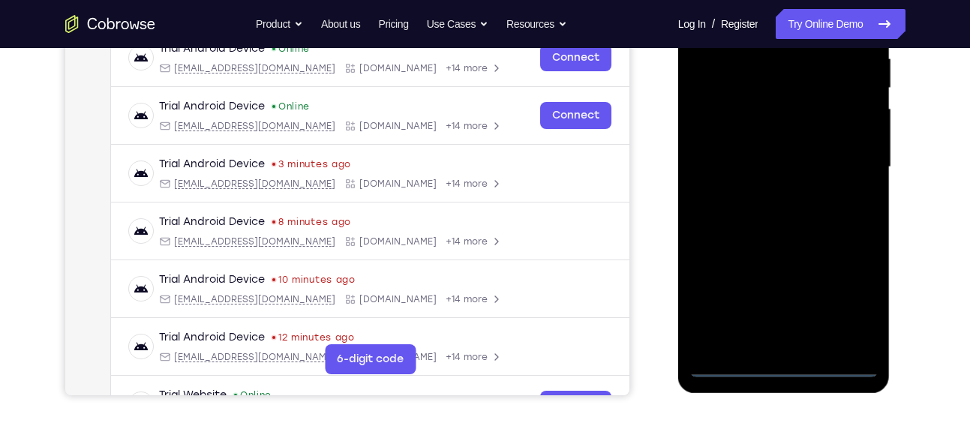
click at [858, 299] on div at bounding box center [783, 167] width 189 height 420
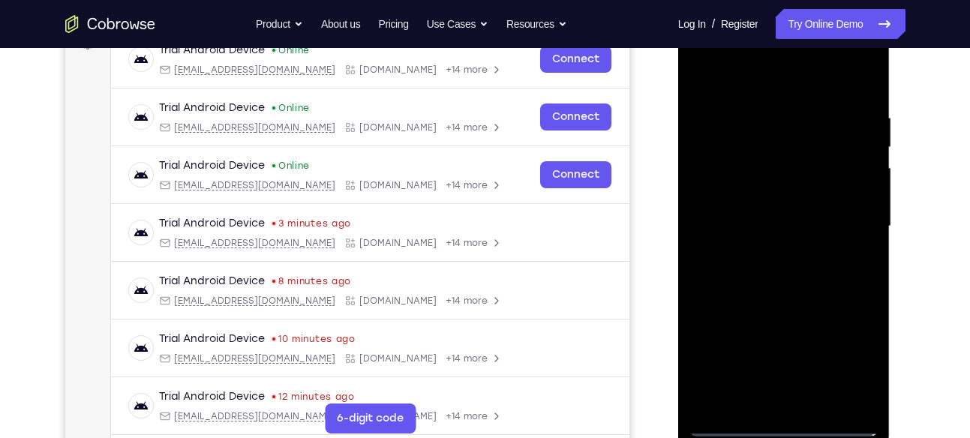
scroll to position [251, 0]
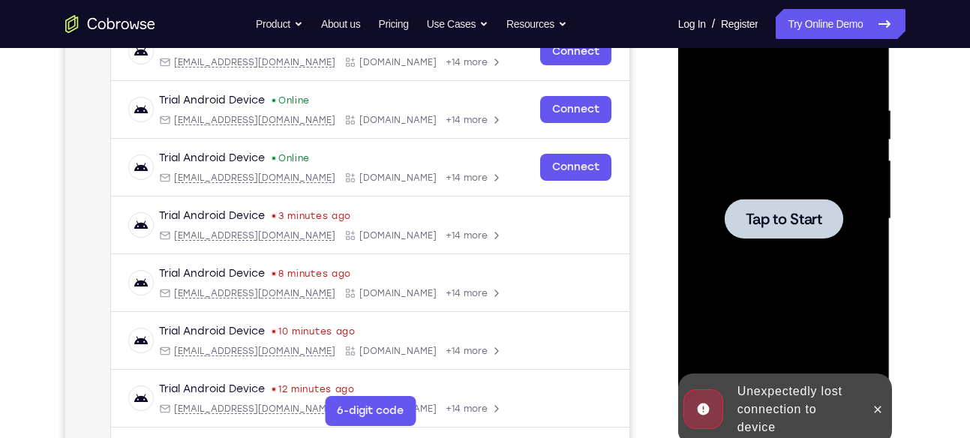
click at [800, 230] on div at bounding box center [784, 219] width 119 height 40
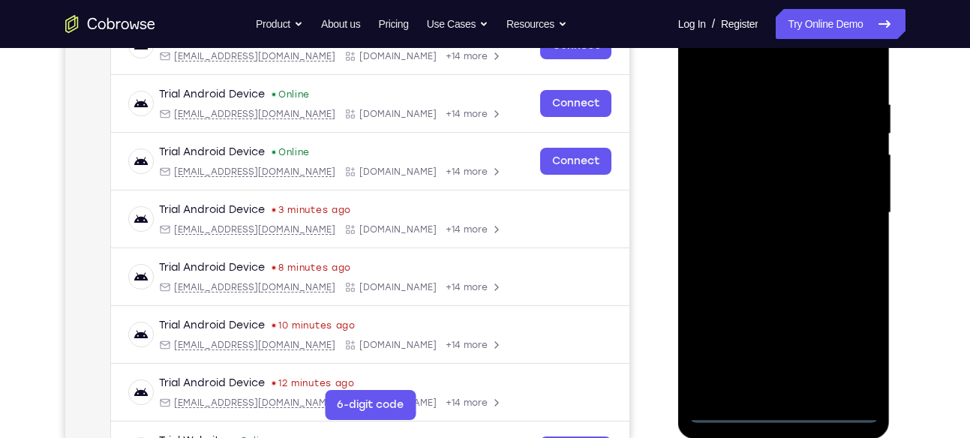
scroll to position [260, 0]
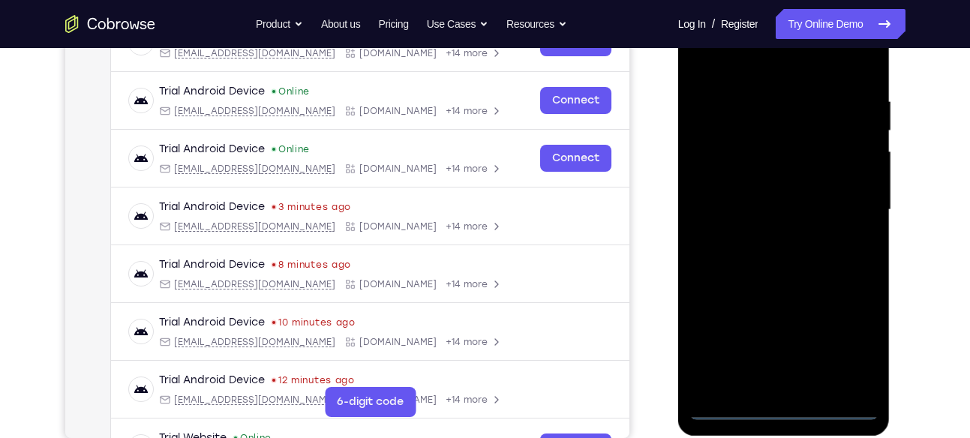
click at [785, 407] on div at bounding box center [783, 210] width 189 height 420
click at [789, 408] on div at bounding box center [783, 210] width 189 height 420
click at [851, 351] on div at bounding box center [783, 210] width 189 height 420
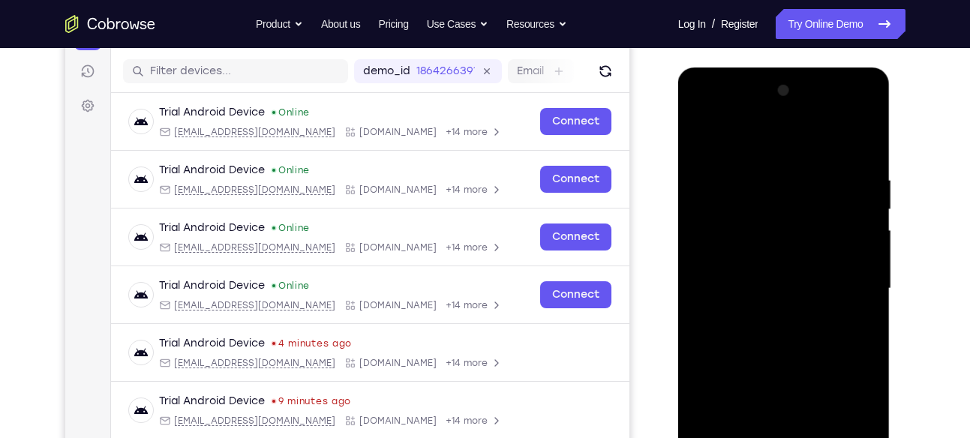
click at [705, 110] on div at bounding box center [783, 289] width 189 height 420
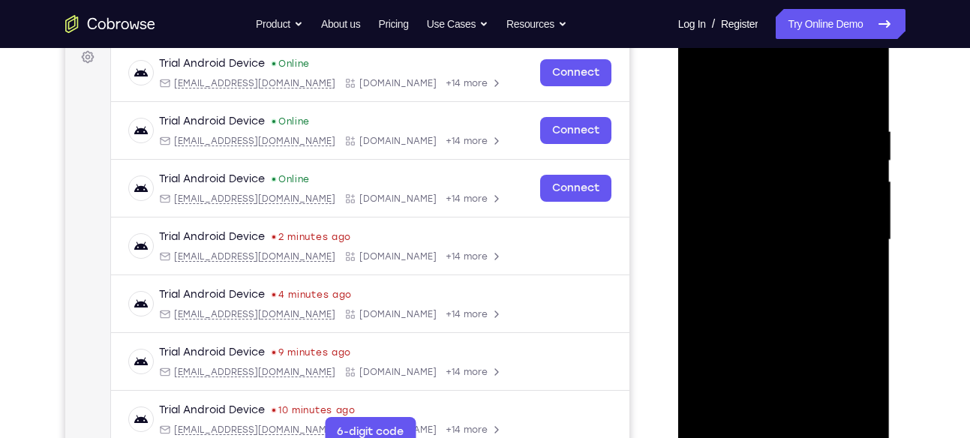
scroll to position [228, 0]
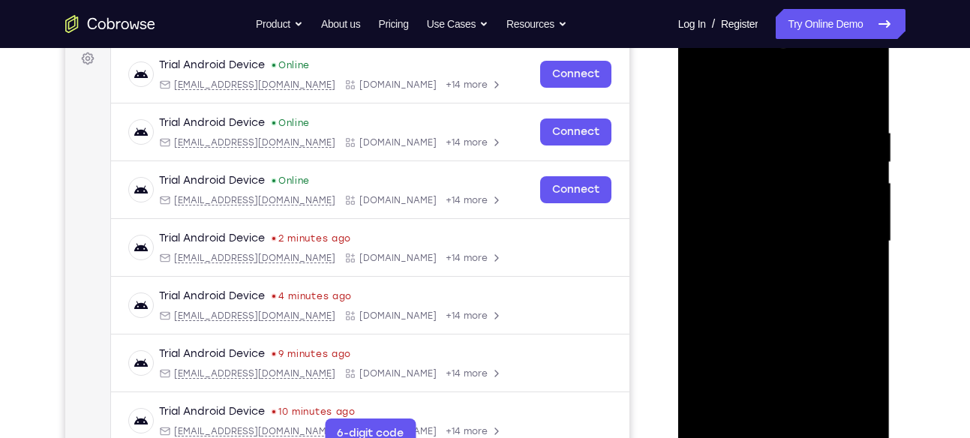
click at [849, 239] on div at bounding box center [783, 242] width 189 height 420
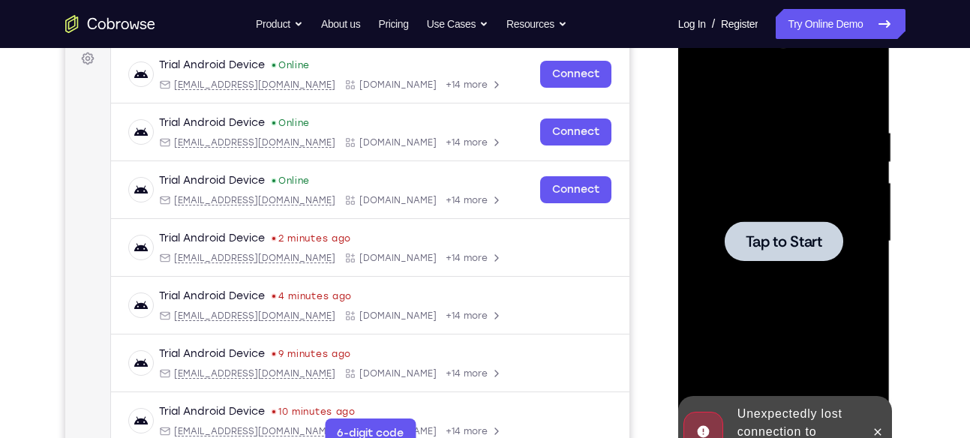
click at [857, 272] on div at bounding box center [783, 242] width 189 height 420
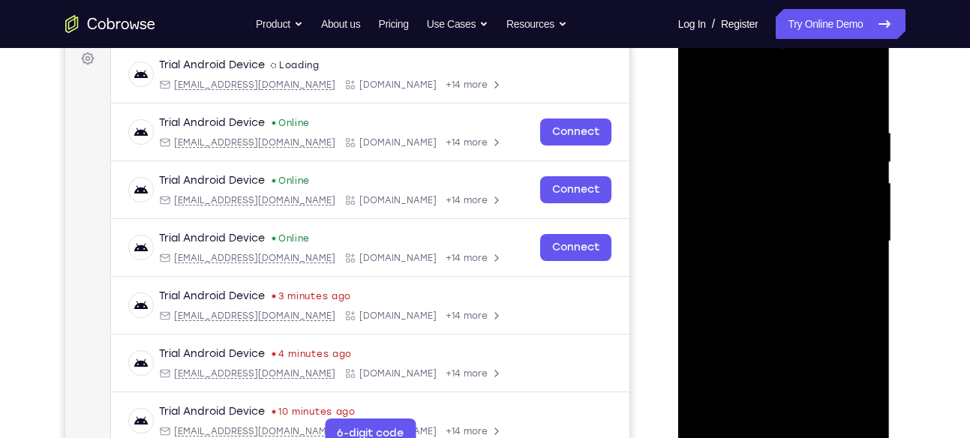
scroll to position [349, 0]
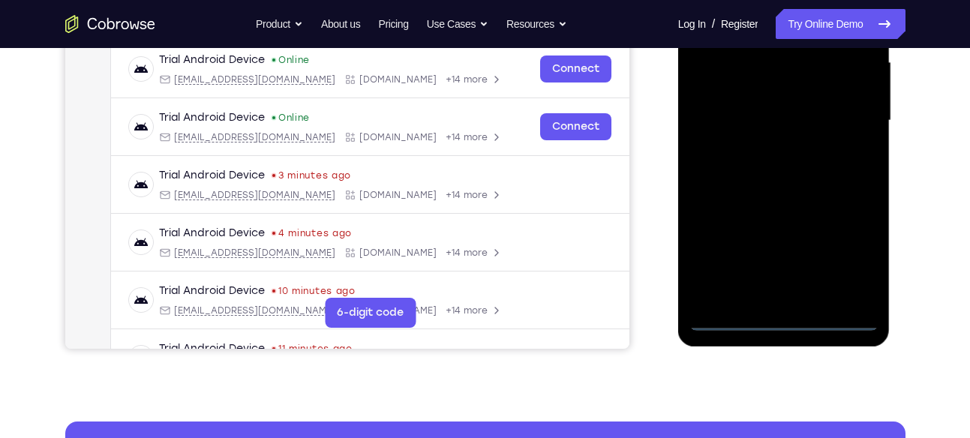
click at [779, 322] on div at bounding box center [783, 121] width 189 height 420
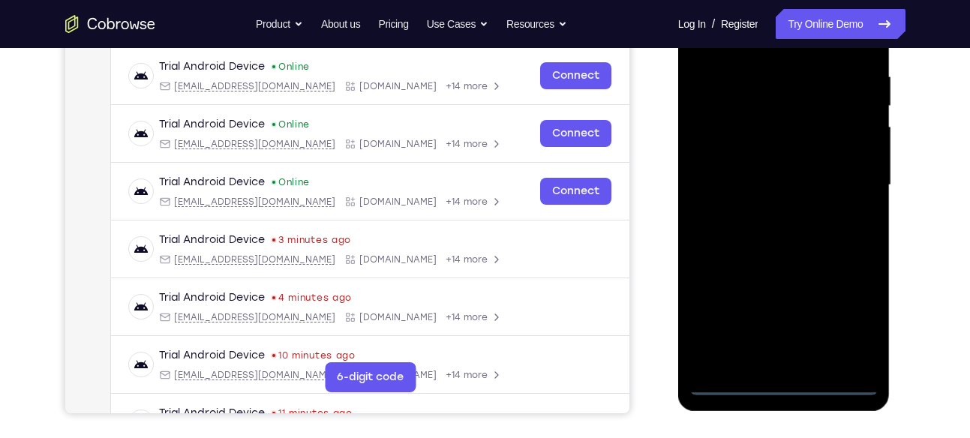
scroll to position [283, 0]
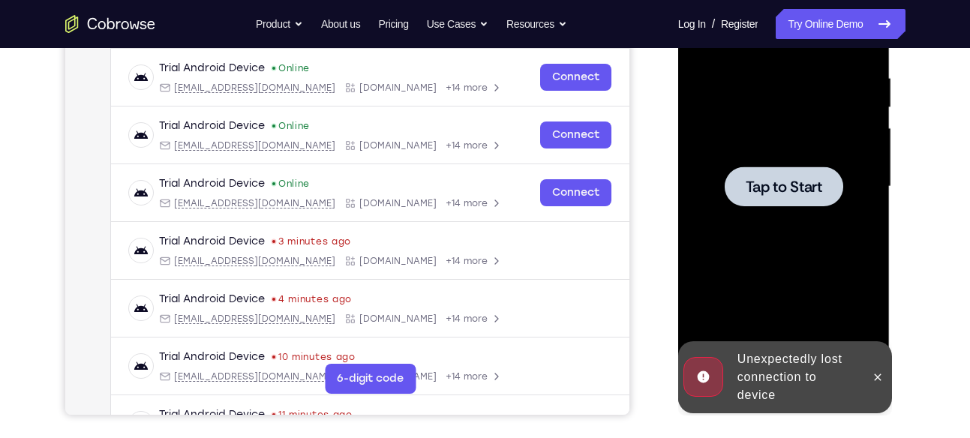
click at [806, 211] on div at bounding box center [783, 187] width 189 height 420
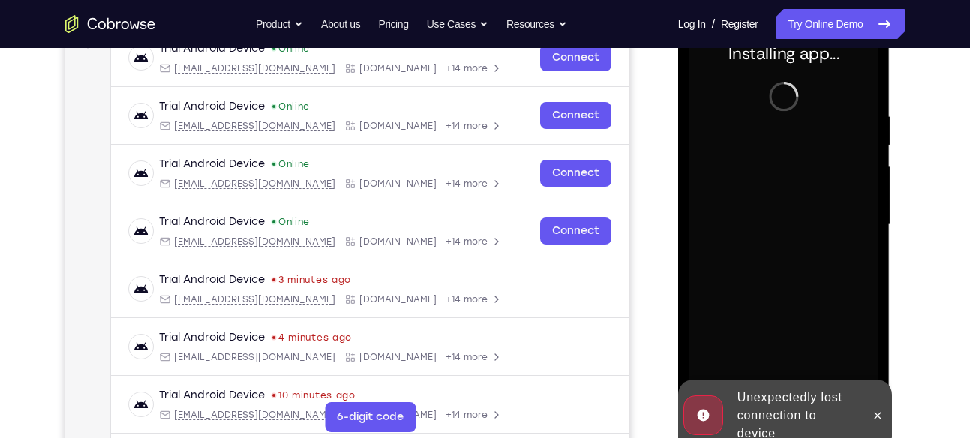
scroll to position [245, 0]
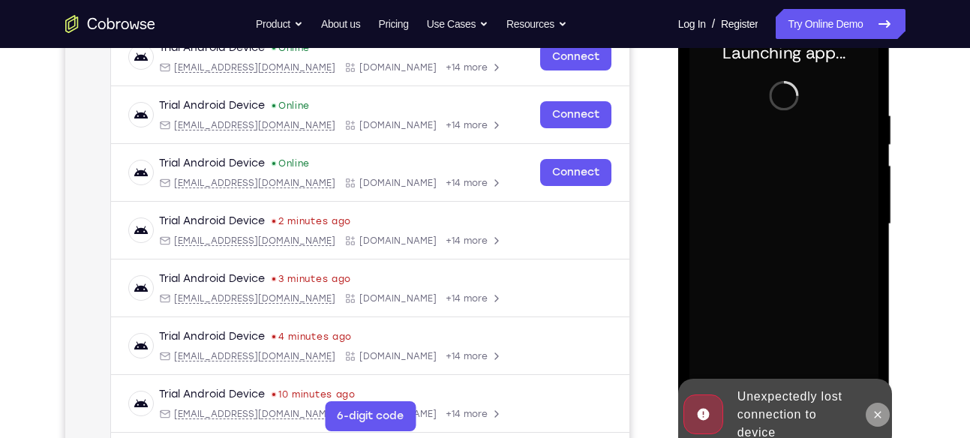
click at [881, 413] on icon at bounding box center [878, 415] width 12 height 12
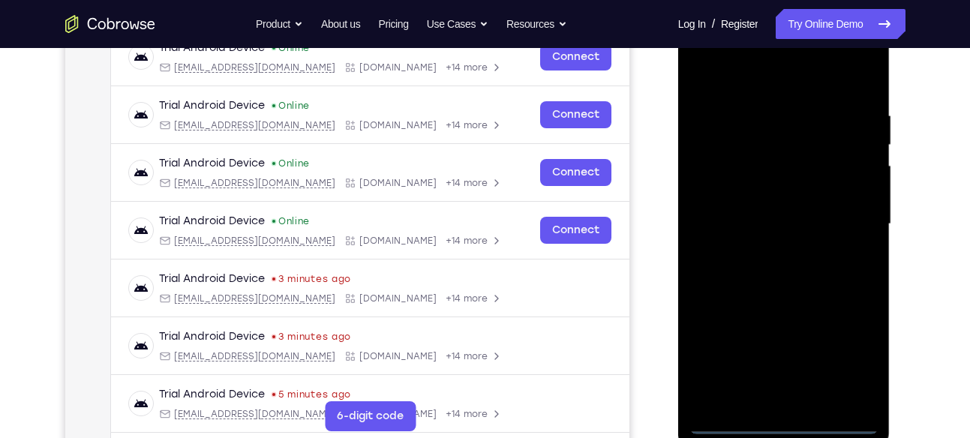
click at [774, 417] on div at bounding box center [783, 224] width 189 height 420
click at [781, 422] on div at bounding box center [783, 224] width 189 height 420
click at [863, 351] on div at bounding box center [783, 224] width 189 height 420
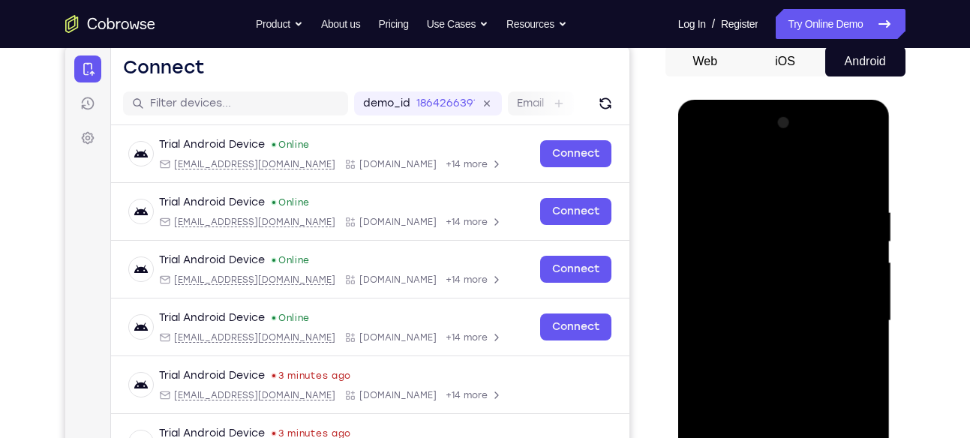
scroll to position [147, 0]
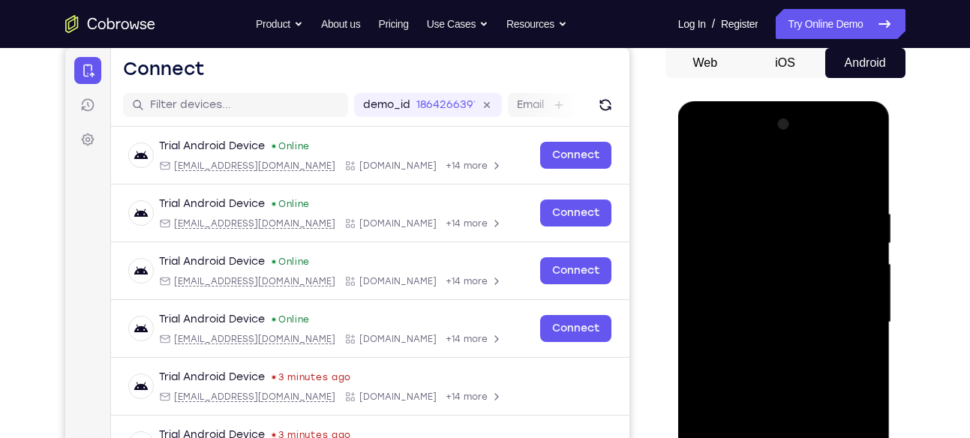
click at [717, 152] on div at bounding box center [783, 323] width 189 height 420
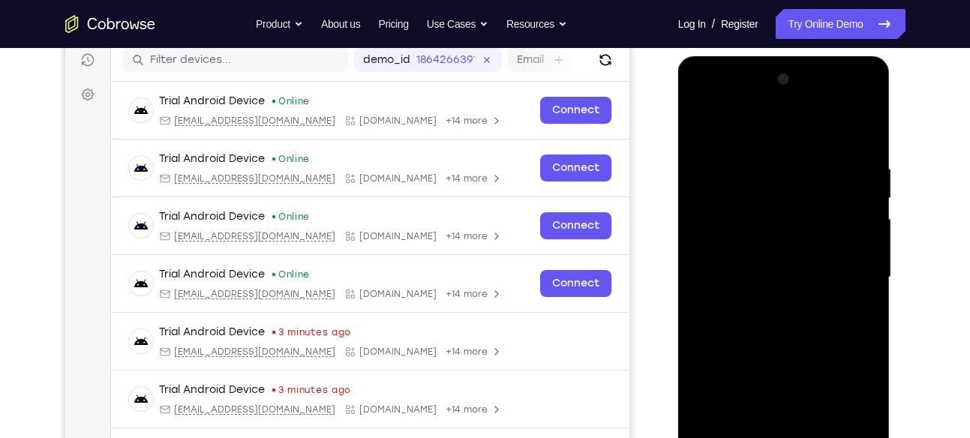
scroll to position [193, 0]
click at [841, 278] on div at bounding box center [783, 277] width 189 height 420
click at [767, 303] on div at bounding box center [783, 277] width 189 height 420
click at [754, 260] on div at bounding box center [783, 277] width 189 height 420
click at [738, 254] on div at bounding box center [783, 277] width 189 height 420
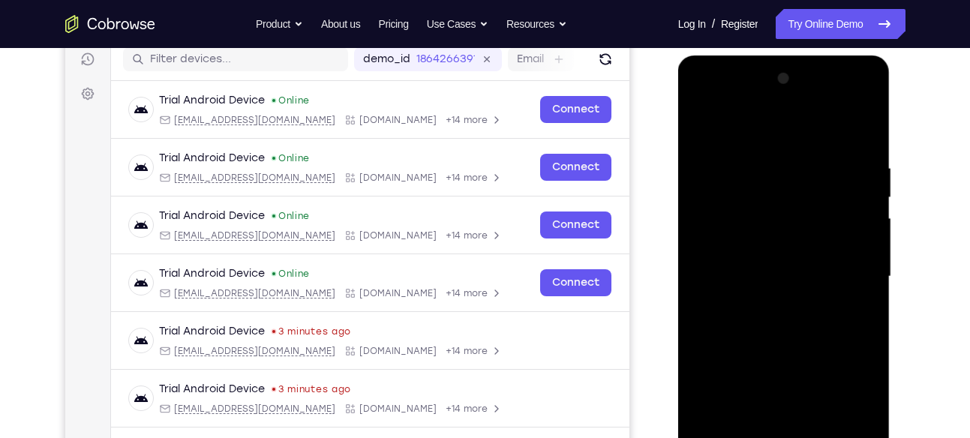
click at [721, 271] on div at bounding box center [783, 277] width 189 height 420
click at [722, 329] on div at bounding box center [783, 277] width 189 height 420
click at [740, 323] on div at bounding box center [783, 277] width 189 height 420
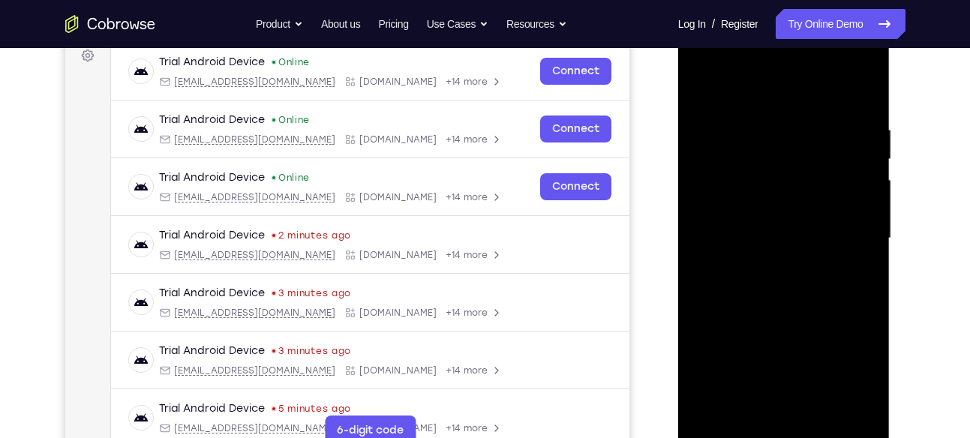
scroll to position [242, 0]
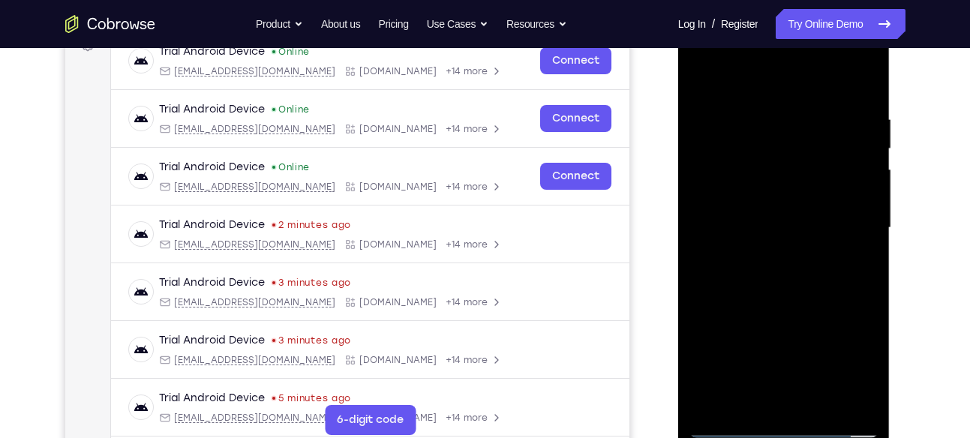
click at [800, 299] on div at bounding box center [783, 228] width 189 height 420
click at [823, 407] on div at bounding box center [783, 228] width 189 height 420
click at [783, 308] on div at bounding box center [783, 228] width 189 height 420
click at [761, 95] on div at bounding box center [783, 228] width 189 height 420
click at [750, 138] on div at bounding box center [783, 228] width 189 height 420
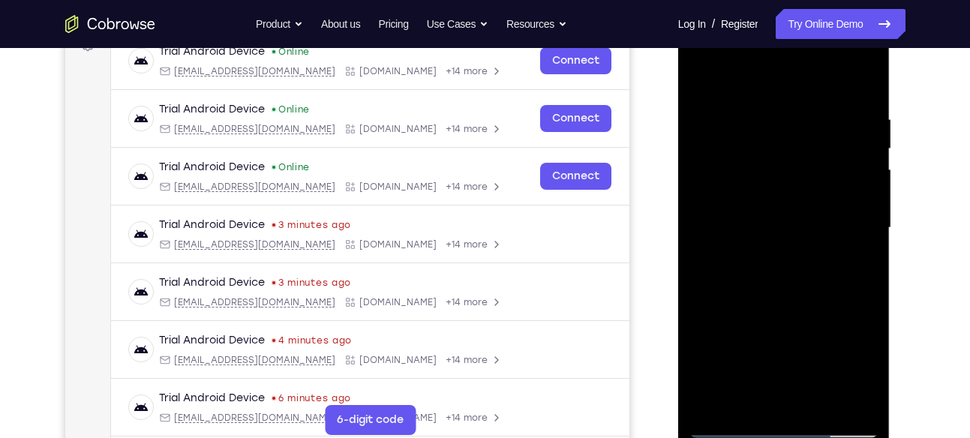
click at [862, 373] on div at bounding box center [783, 228] width 189 height 420
click at [716, 263] on div at bounding box center [783, 228] width 189 height 420
click at [868, 371] on div at bounding box center [783, 228] width 189 height 420
click at [853, 263] on div at bounding box center [783, 228] width 189 height 420
click at [699, 82] on div at bounding box center [783, 228] width 189 height 420
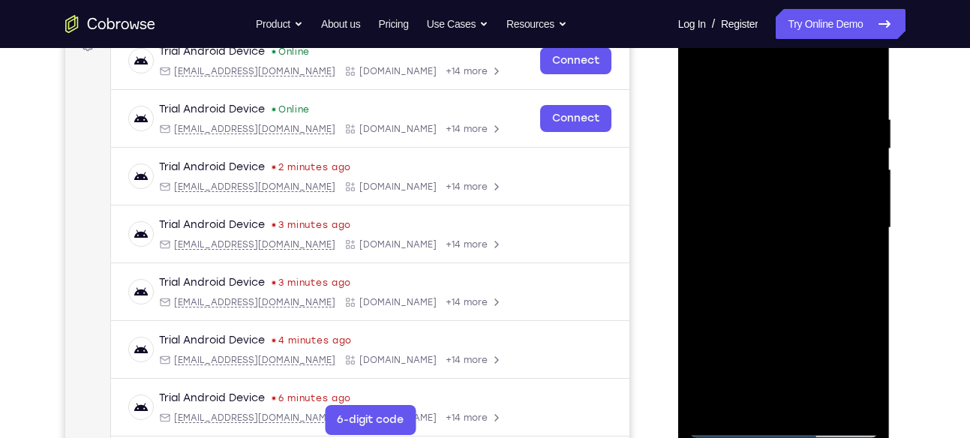
click at [742, 238] on div at bounding box center [783, 228] width 189 height 420
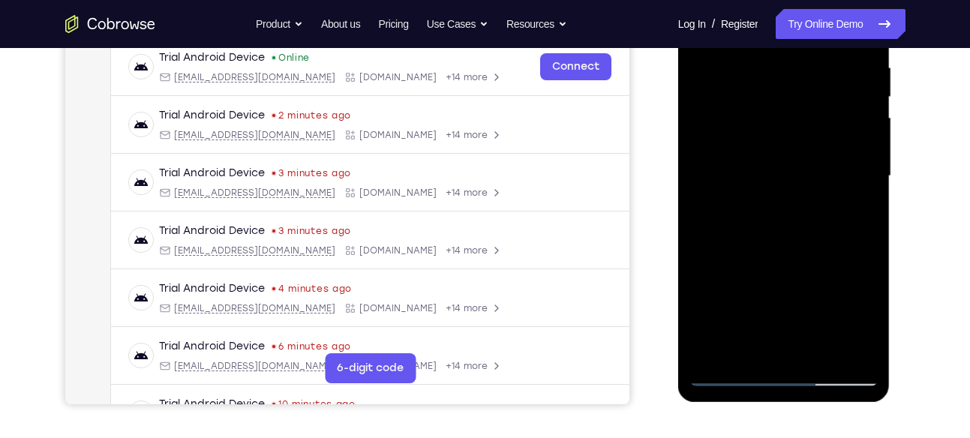
scroll to position [300, 0]
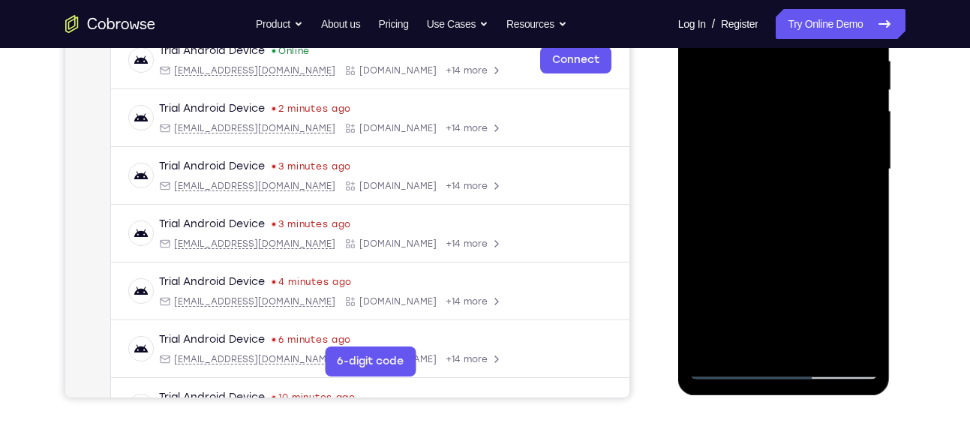
click at [860, 206] on div at bounding box center [783, 169] width 189 height 420
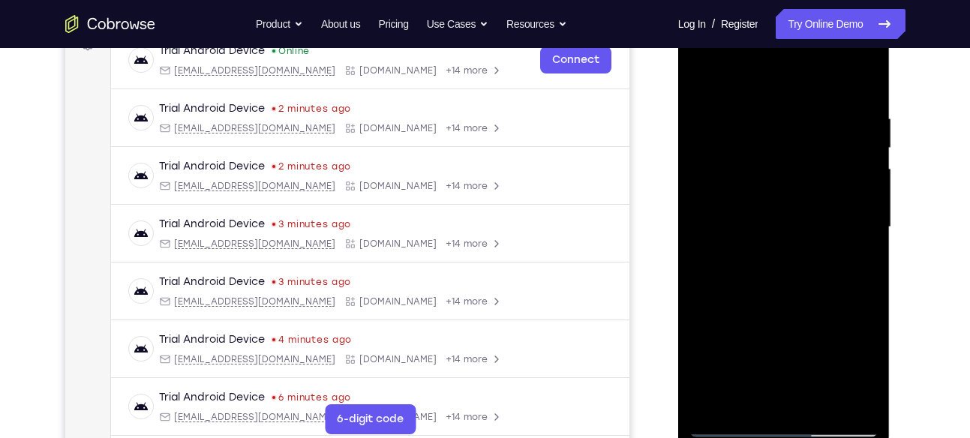
scroll to position [239, 0]
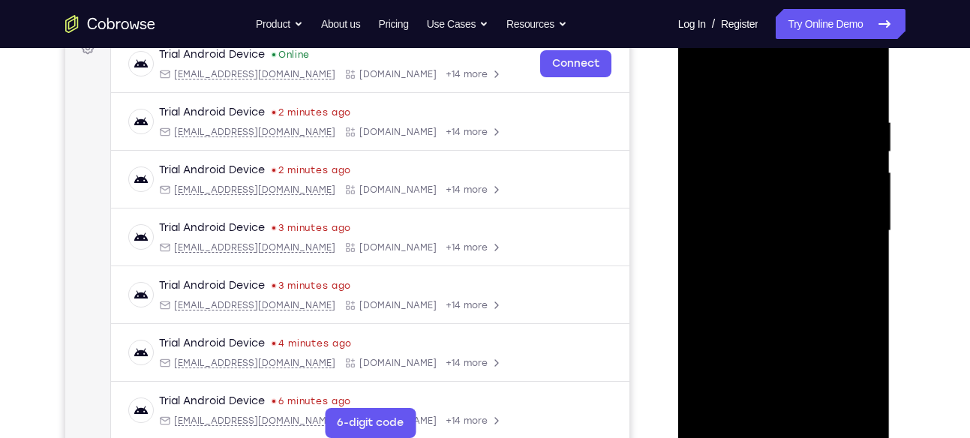
click at [689, 77] on div at bounding box center [783, 231] width 189 height 420
click at [704, 83] on div at bounding box center [783, 231] width 189 height 420
click at [768, 124] on div at bounding box center [783, 231] width 189 height 420
drag, startPoint x: 725, startPoint y: 257, endPoint x: 804, endPoint y: 261, distance: 78.9
click at [804, 261] on div at bounding box center [783, 231] width 189 height 420
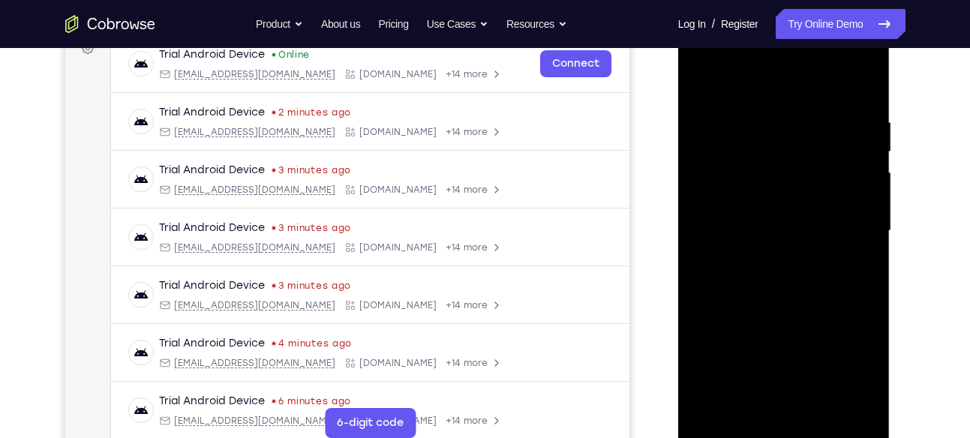
drag, startPoint x: 737, startPoint y: 267, endPoint x: 792, endPoint y: 276, distance: 56.2
click at [792, 276] on div at bounding box center [783, 231] width 189 height 420
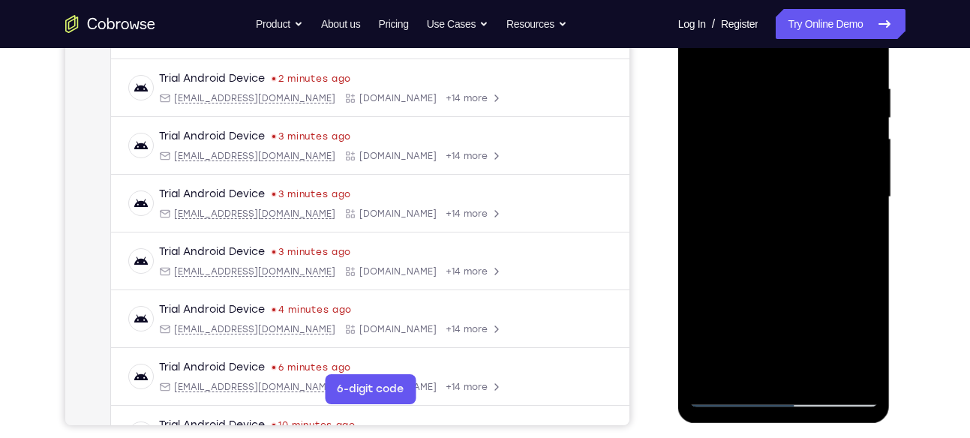
scroll to position [241, 0]
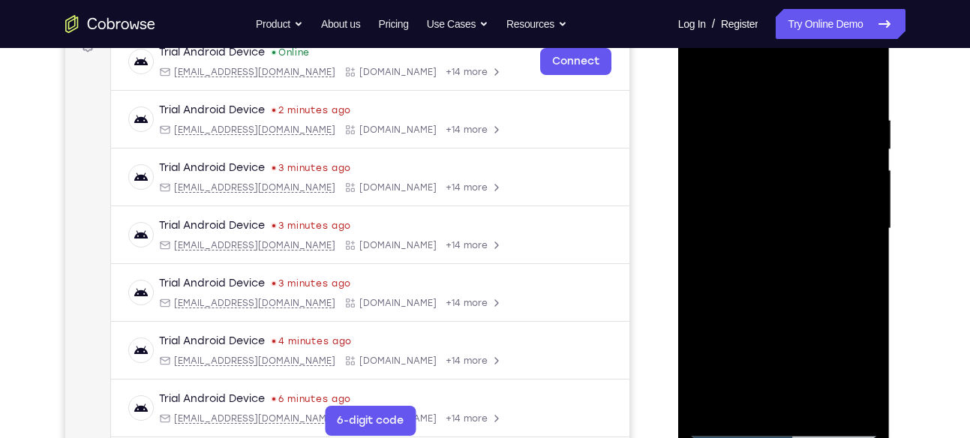
click at [869, 200] on div at bounding box center [783, 229] width 189 height 420
click at [695, 276] on div at bounding box center [783, 229] width 189 height 420
click at [795, 224] on div at bounding box center [783, 229] width 189 height 420
click at [788, 205] on div at bounding box center [783, 229] width 189 height 420
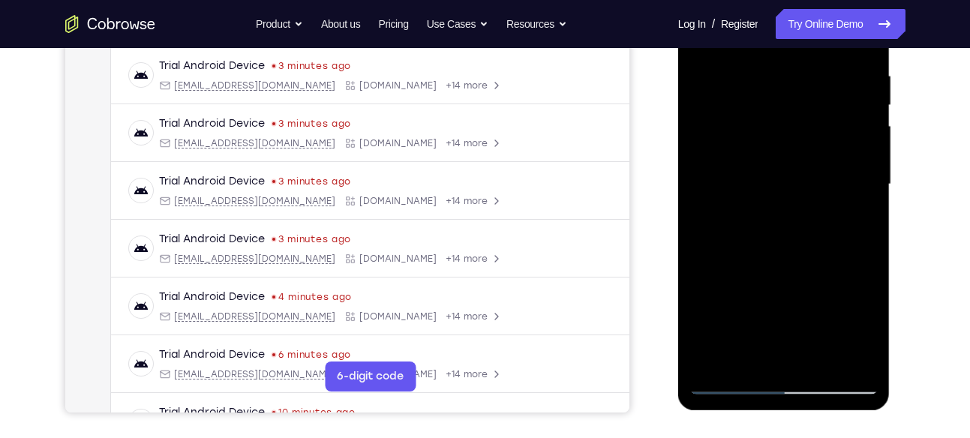
scroll to position [240, 0]
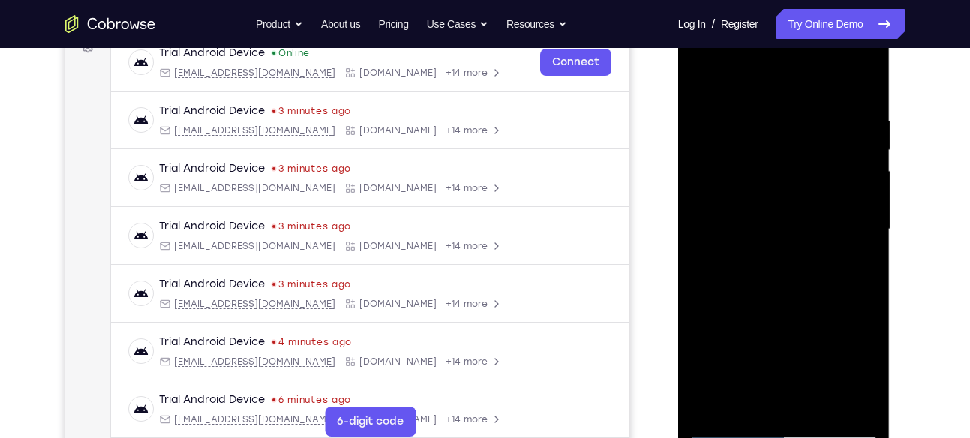
click at [716, 407] on div at bounding box center [783, 230] width 189 height 420
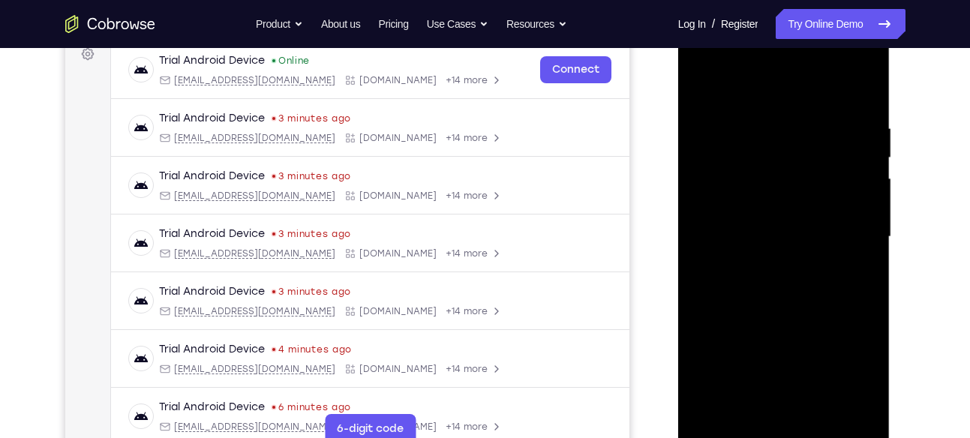
click at [713, 417] on div at bounding box center [783, 237] width 189 height 420
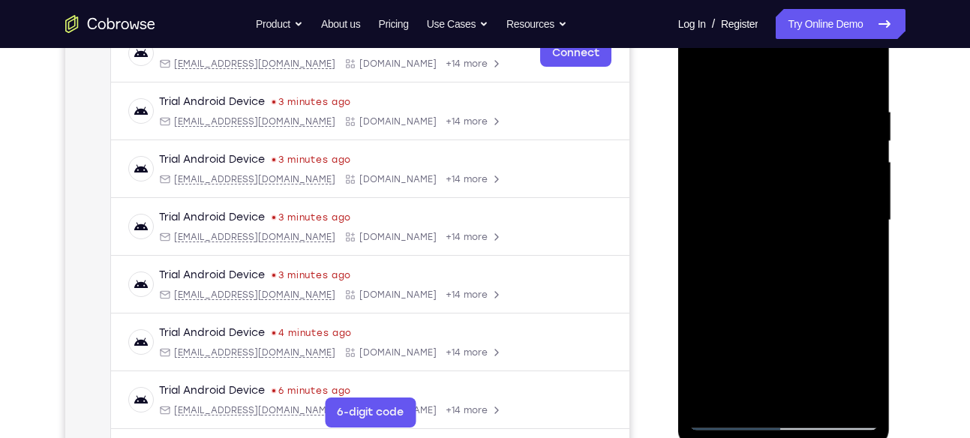
click at [713, 395] on div at bounding box center [783, 221] width 189 height 420
drag, startPoint x: 713, startPoint y: 400, endPoint x: 767, endPoint y: 292, distance: 120.8
click at [713, 400] on div at bounding box center [783, 221] width 189 height 420
